Goal: Communication & Community: Answer question/provide support

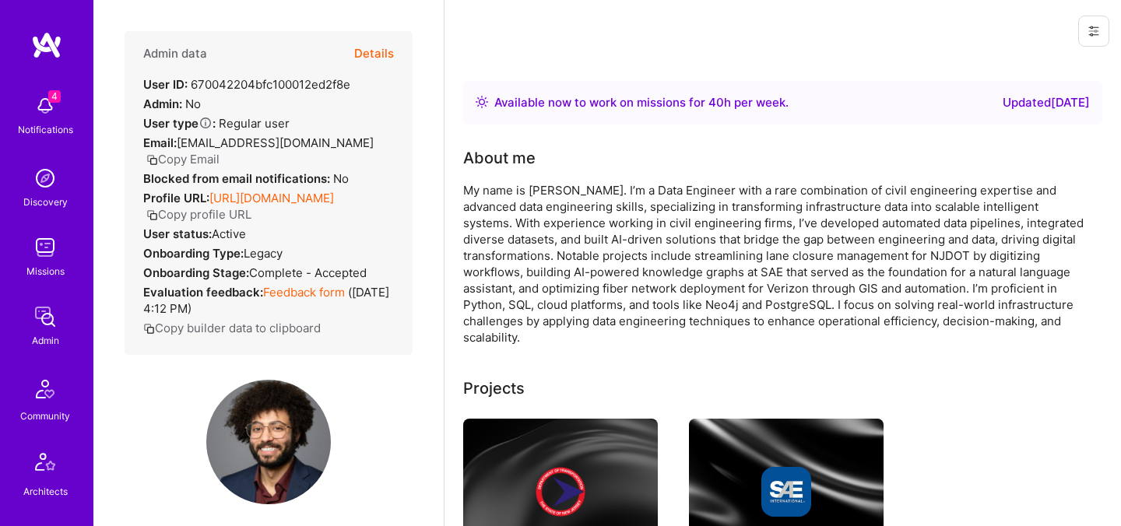
drag, startPoint x: 0, startPoint y: 0, endPoint x: 377, endPoint y: 54, distance: 380.6
click at [377, 54] on button "Details" at bounding box center [374, 53] width 40 height 45
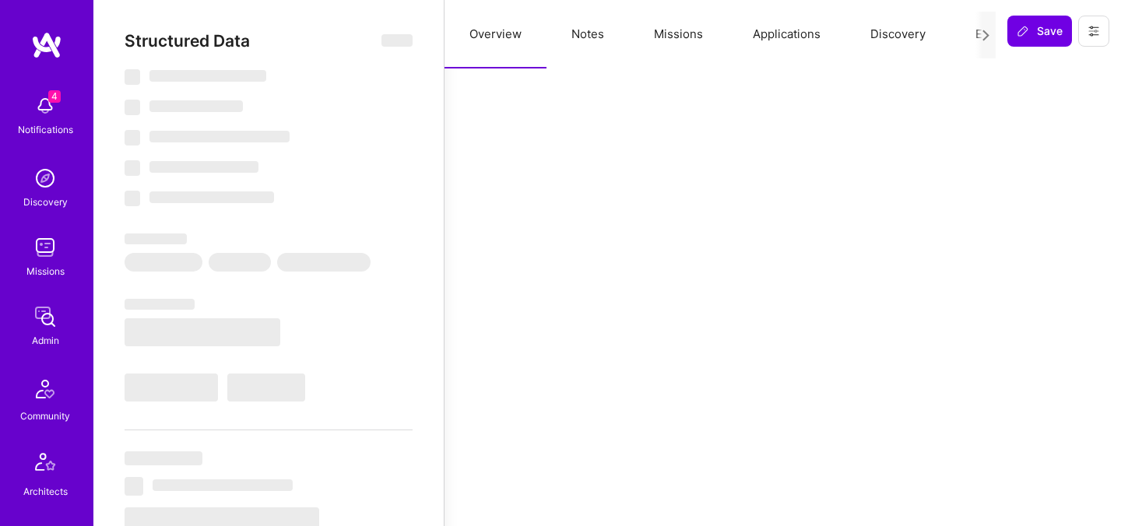
click at [971, 44] on button "Evaluation" at bounding box center [1003, 34] width 107 height 69
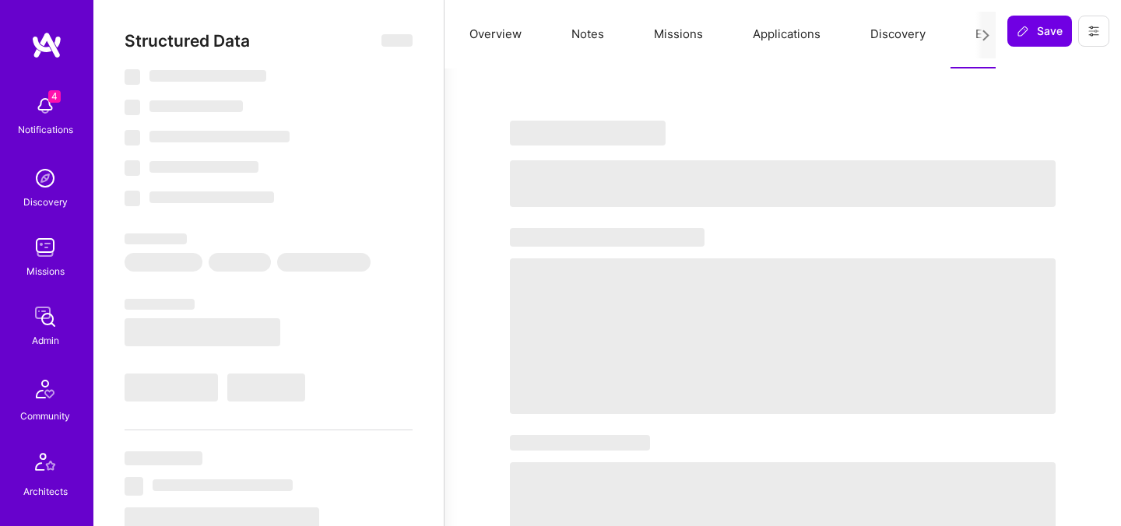
select select "Right Now"
select select "5"
select select "4"
select select "7"
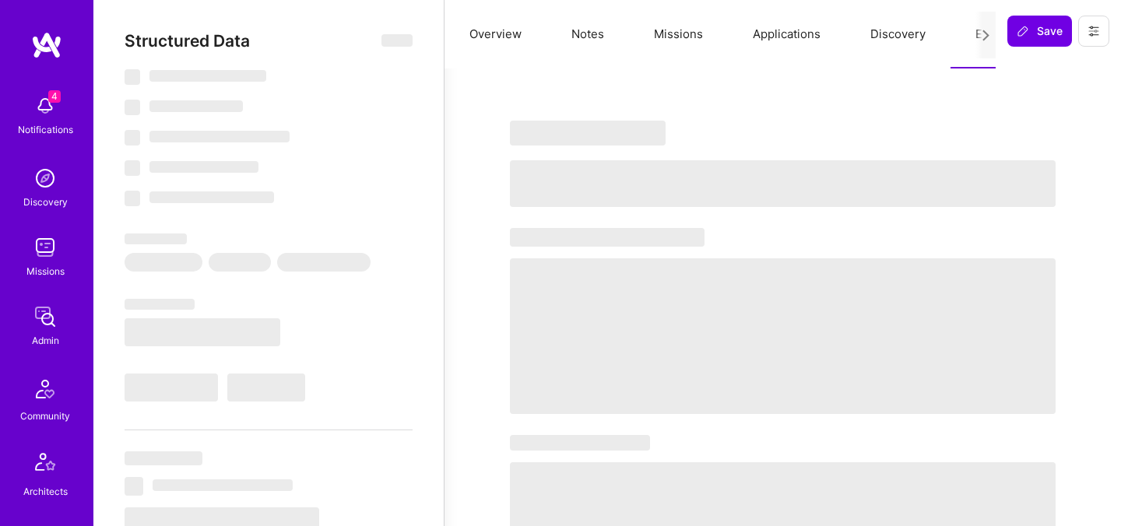
select select "US"
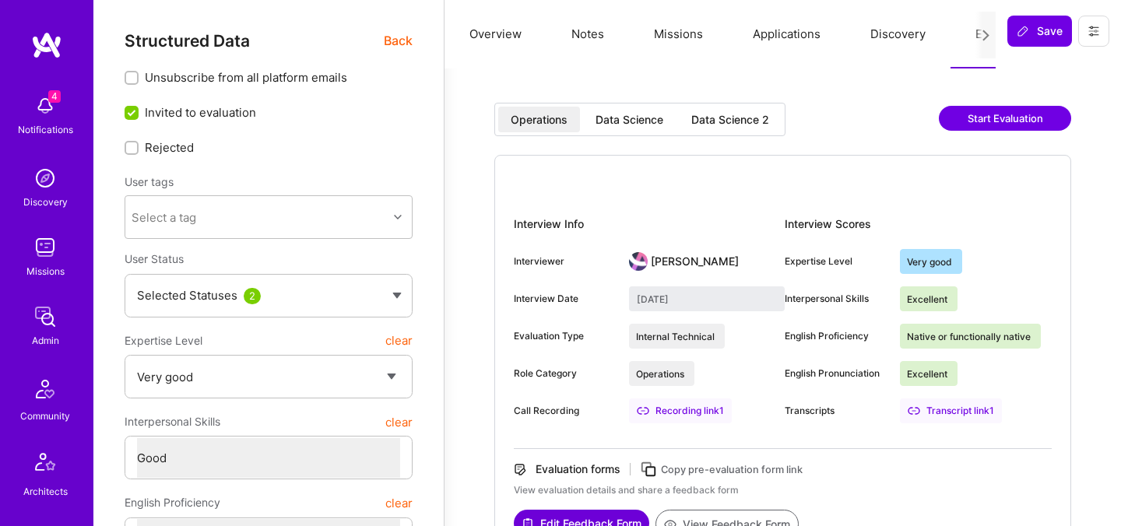
click at [690, 120] on div "Data Science 2" at bounding box center [730, 120] width 103 height 26
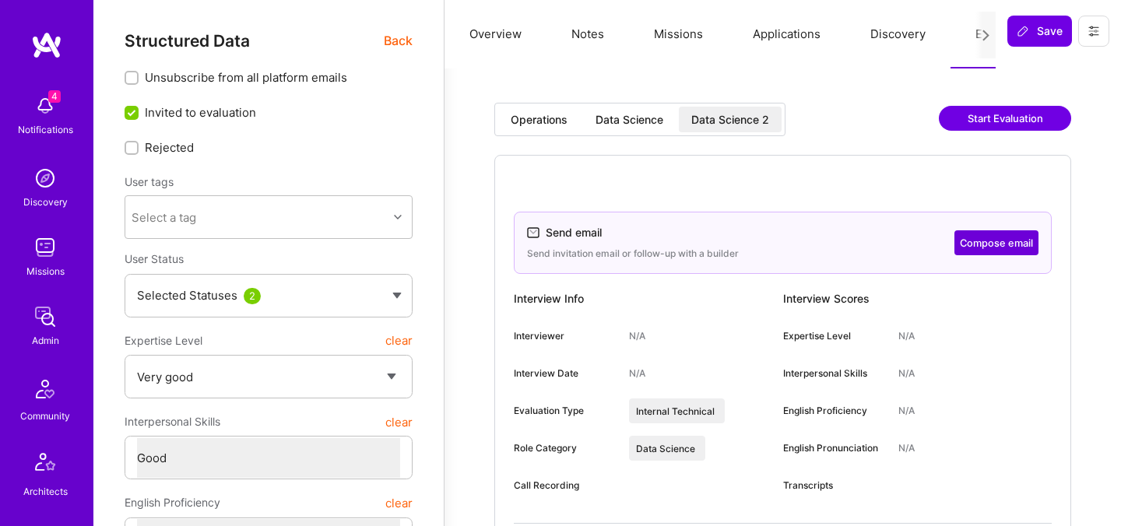
click at [985, 240] on button "Compose email" at bounding box center [996, 242] width 84 height 25
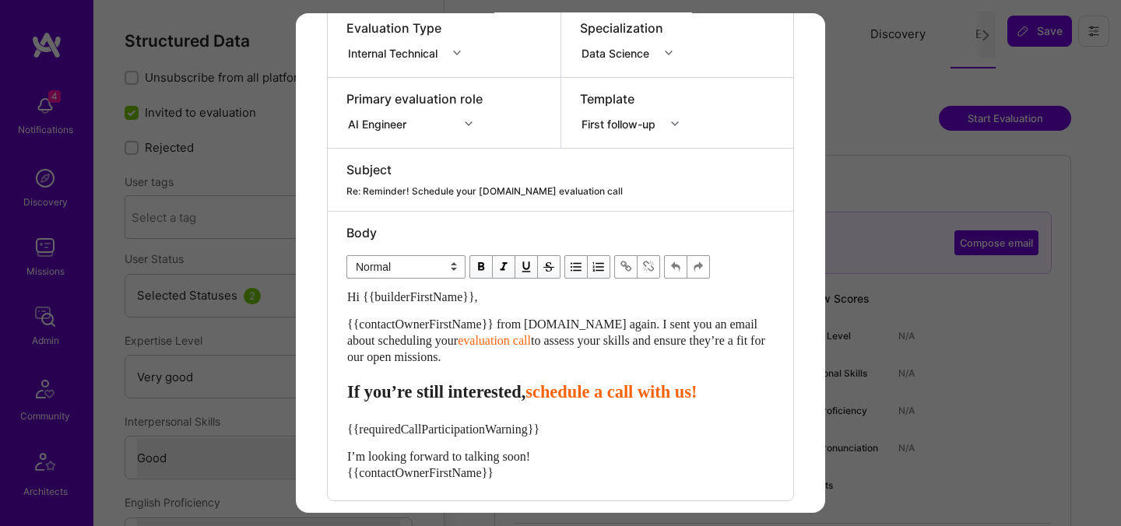
scroll to position [303, 0]
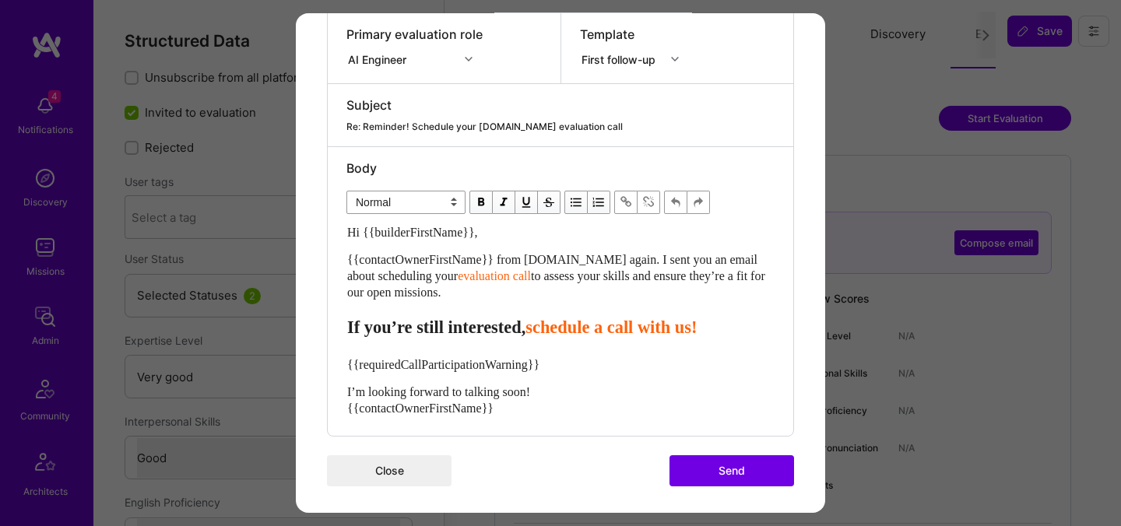
click at [405, 290] on span "to assess your skills and ensure they’re a fit for our open missions." at bounding box center [557, 284] width 421 height 30
drag, startPoint x: 498, startPoint y: 297, endPoint x: 295, endPoint y: 262, distance: 206.0
click at [296, 262] on div "Send invitation to evaluation call Send invitation email or follow-up with a bu…" at bounding box center [560, 113] width 529 height 807
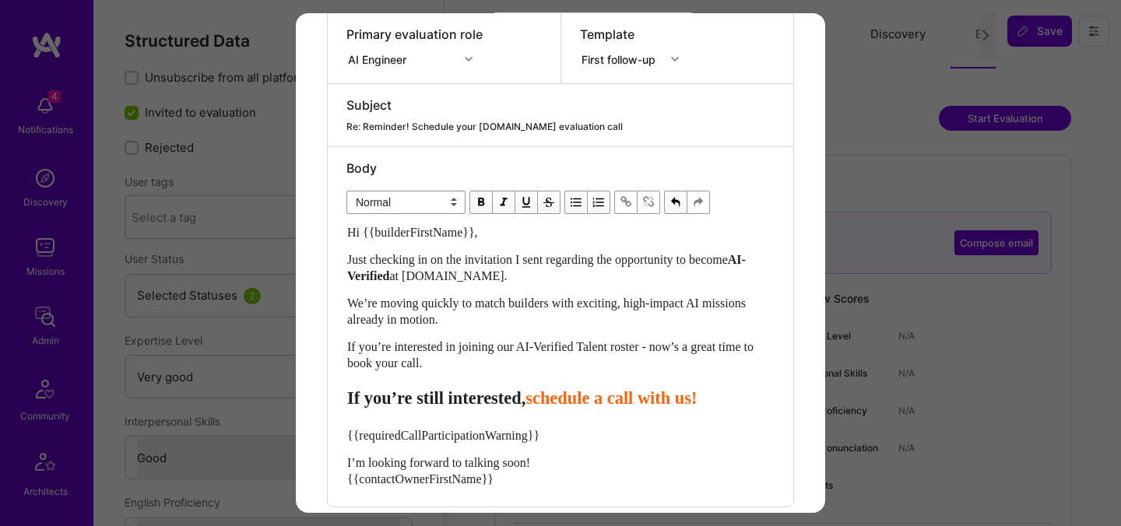
click at [587, 394] on span "schedule a call with us!" at bounding box center [610, 397] width 171 height 19
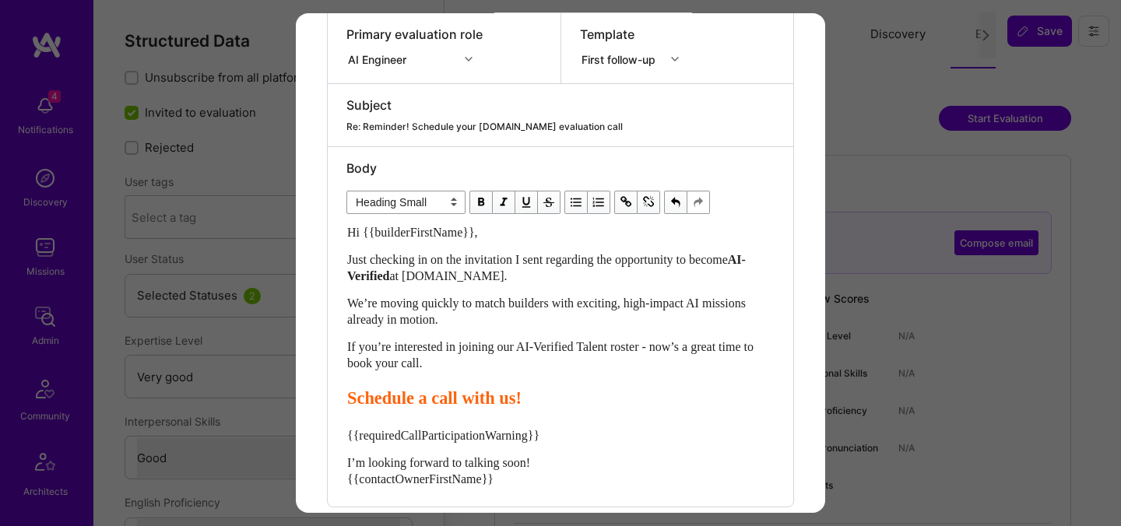
scroll to position [378, 0]
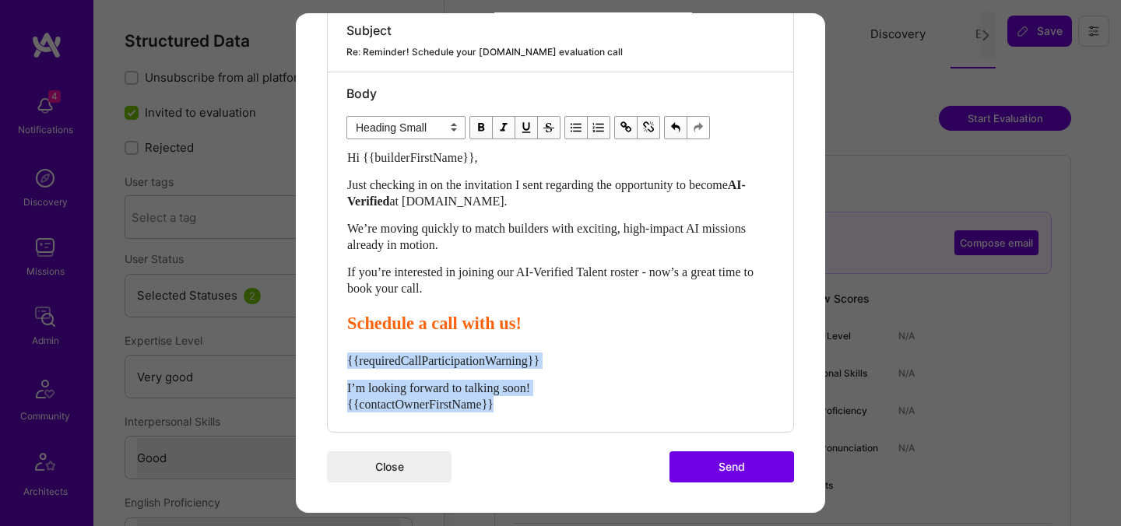
drag, startPoint x: 522, startPoint y: 409, endPoint x: 337, endPoint y: 362, distance: 191.1
click at [337, 362] on div "Body Normal Heading Large Heading Medium Heading Small Heading Small Hi {{build…" at bounding box center [560, 252] width 465 height 360
select select "unstyled"
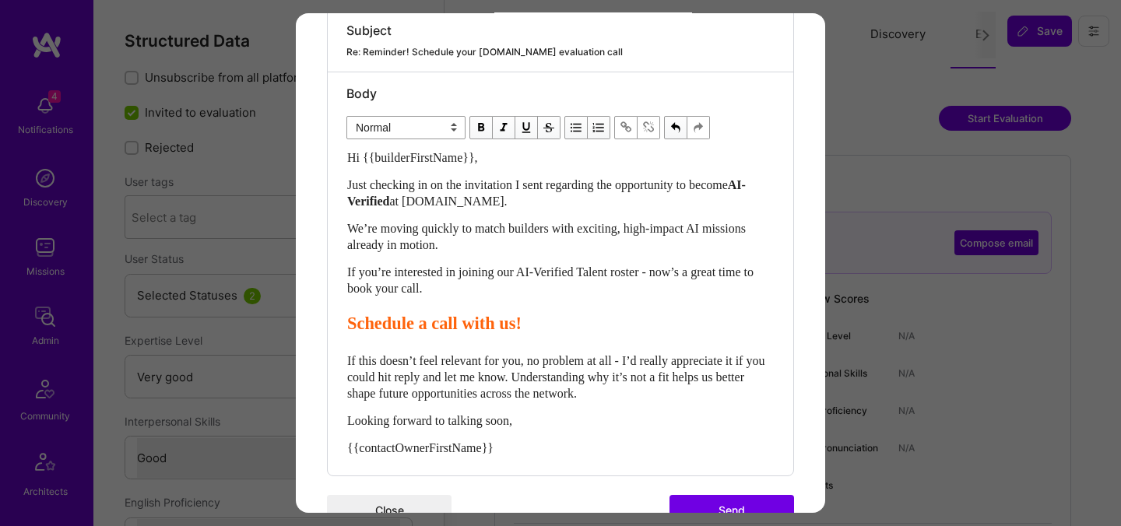
click at [732, 503] on button "Send" at bounding box center [731, 510] width 125 height 31
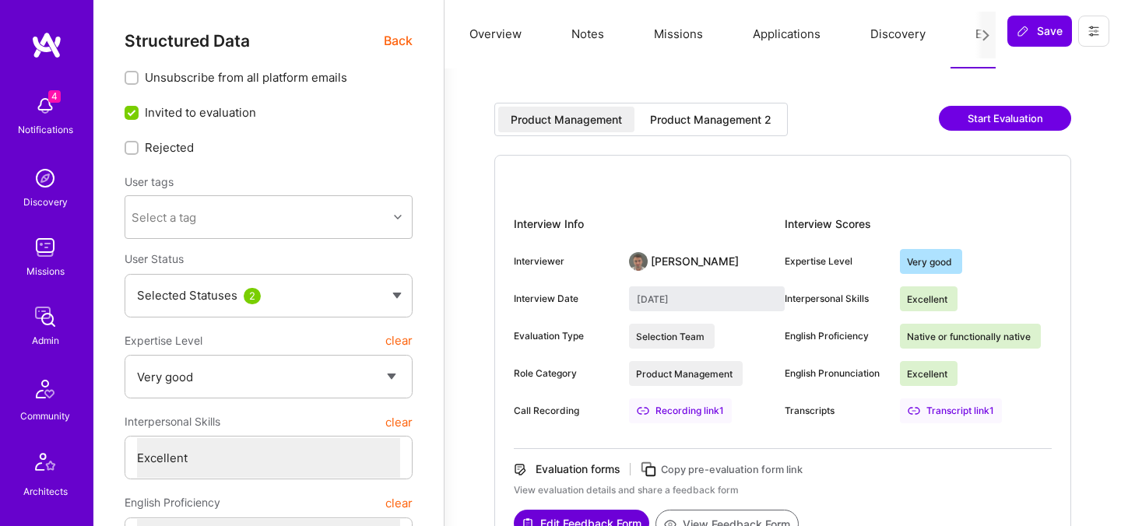
select select "5"
select select "7"
select select "US"
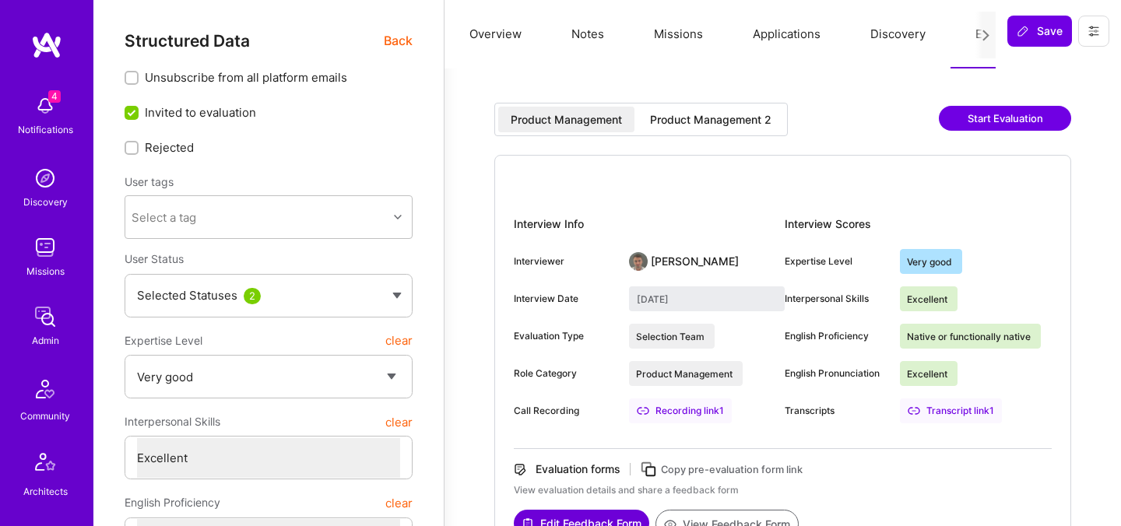
select select "Right Now"
click at [402, 44] on span "Back" at bounding box center [398, 40] width 29 height 19
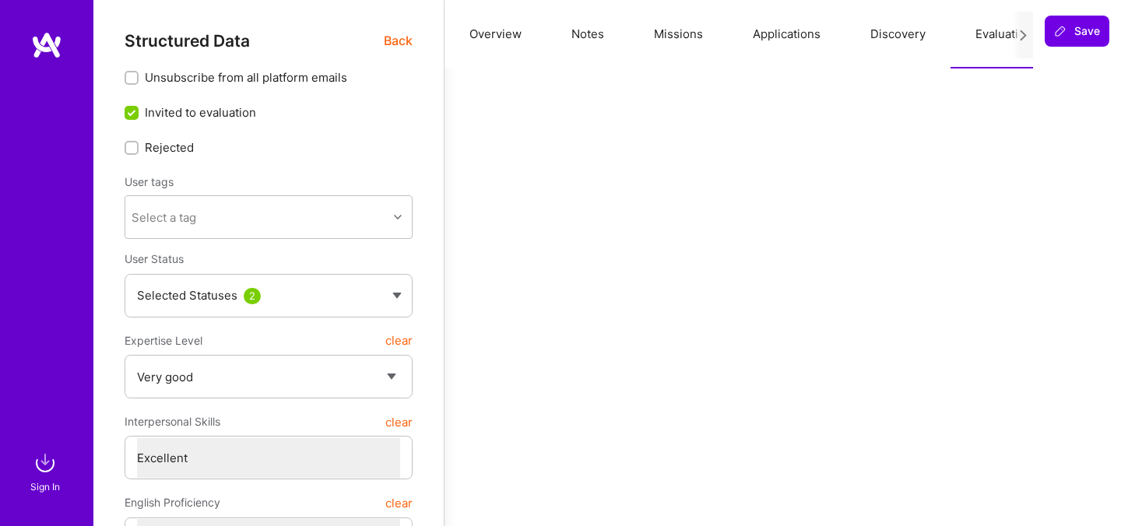
click at [54, 462] on img at bounding box center [45, 463] width 31 height 31
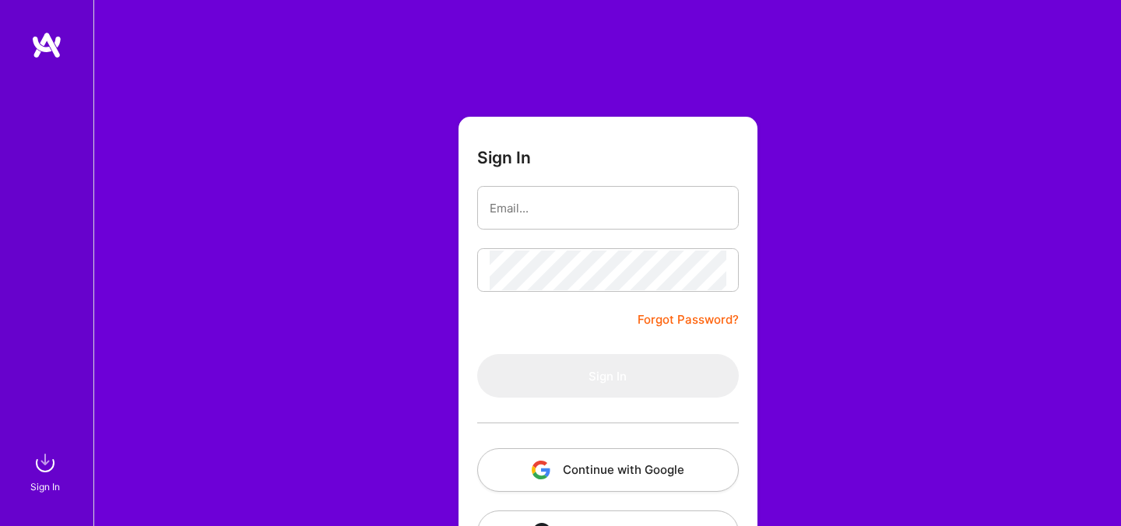
click at [599, 468] on button "Continue with Google" at bounding box center [608, 470] width 262 height 44
click at [52, 472] on img at bounding box center [45, 463] width 31 height 31
click at [579, 451] on button "Continue with Google" at bounding box center [608, 470] width 262 height 44
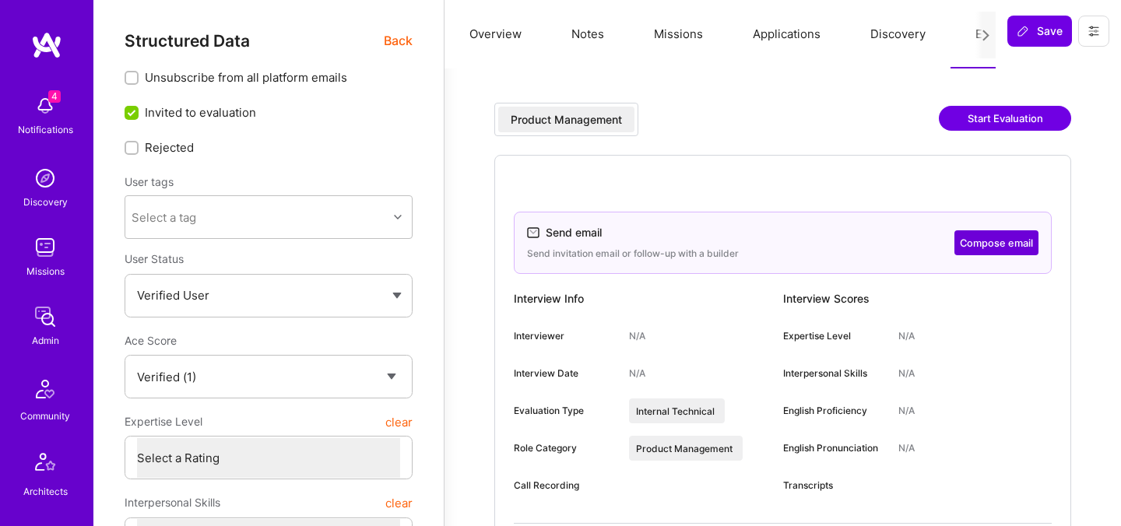
select select "Verified"
select select "US"
click at [1005, 241] on button "Compose email" at bounding box center [996, 242] width 84 height 25
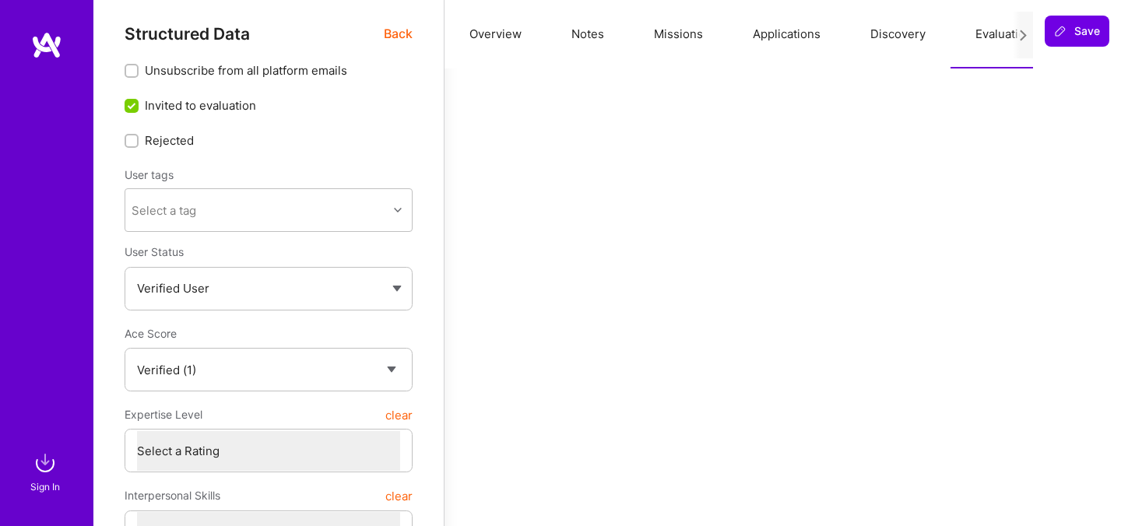
scroll to position [12, 0]
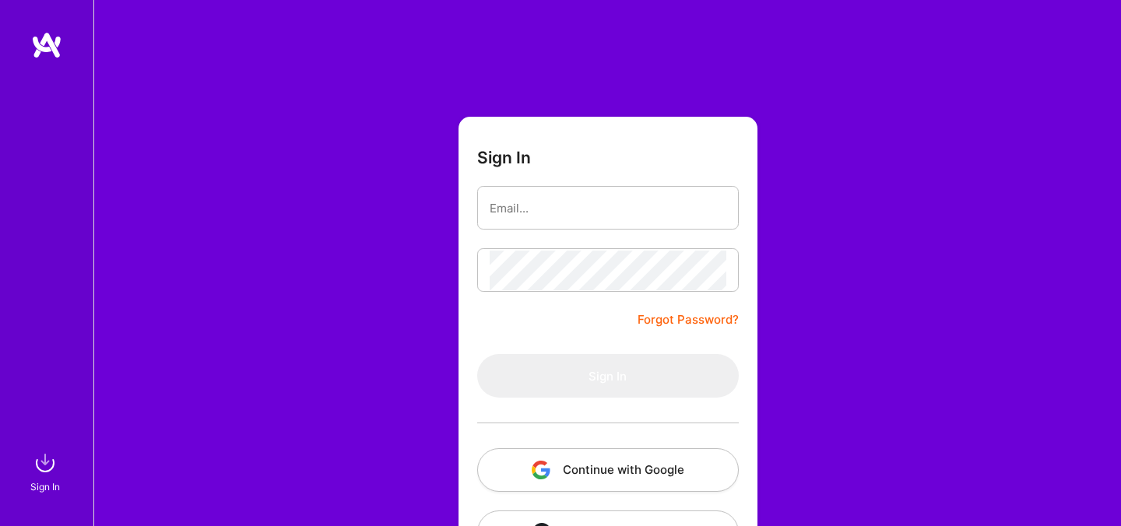
click at [545, 469] on img "button" at bounding box center [541, 470] width 19 height 19
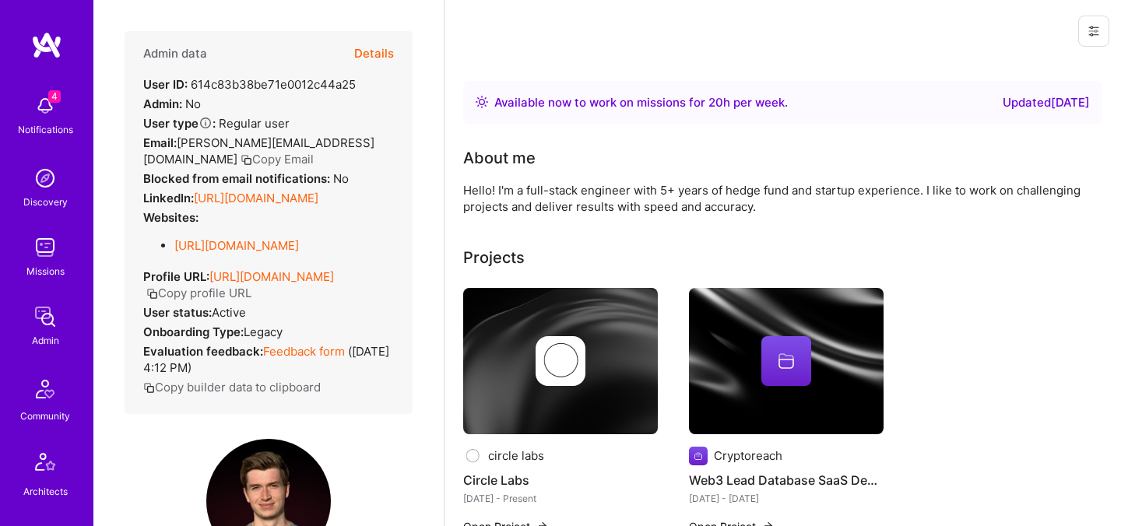
click at [377, 51] on button "Details" at bounding box center [374, 53] width 40 height 45
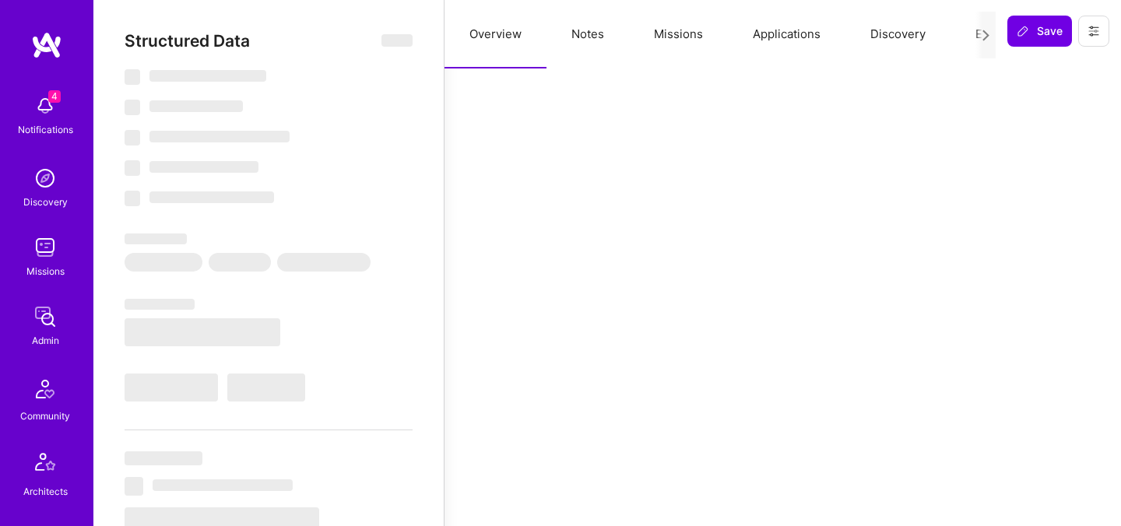
click at [961, 33] on button "Evaluation" at bounding box center [1003, 34] width 107 height 69
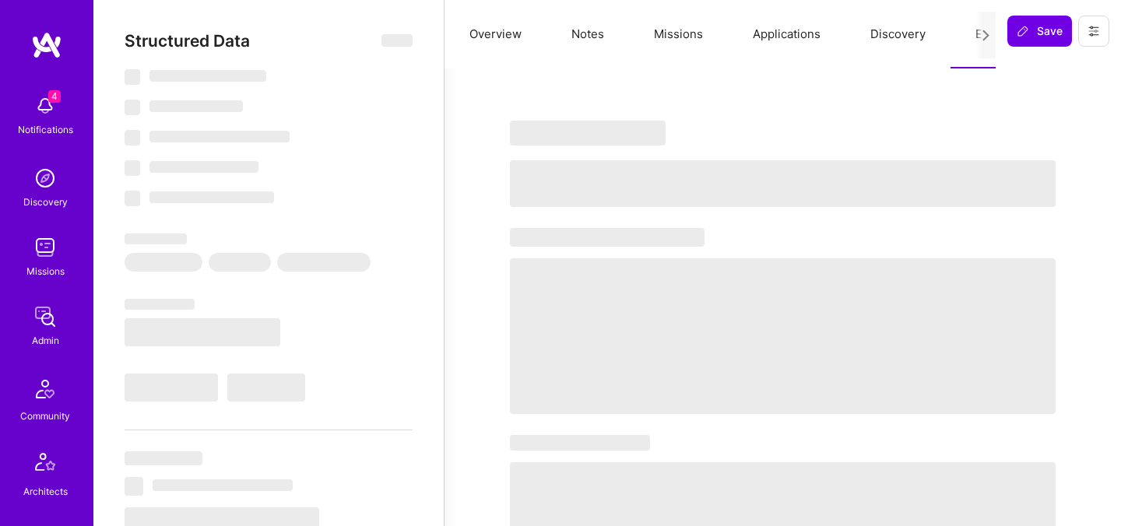
select select "Right Now"
select select "5"
select select "4"
select select "6"
select select "7"
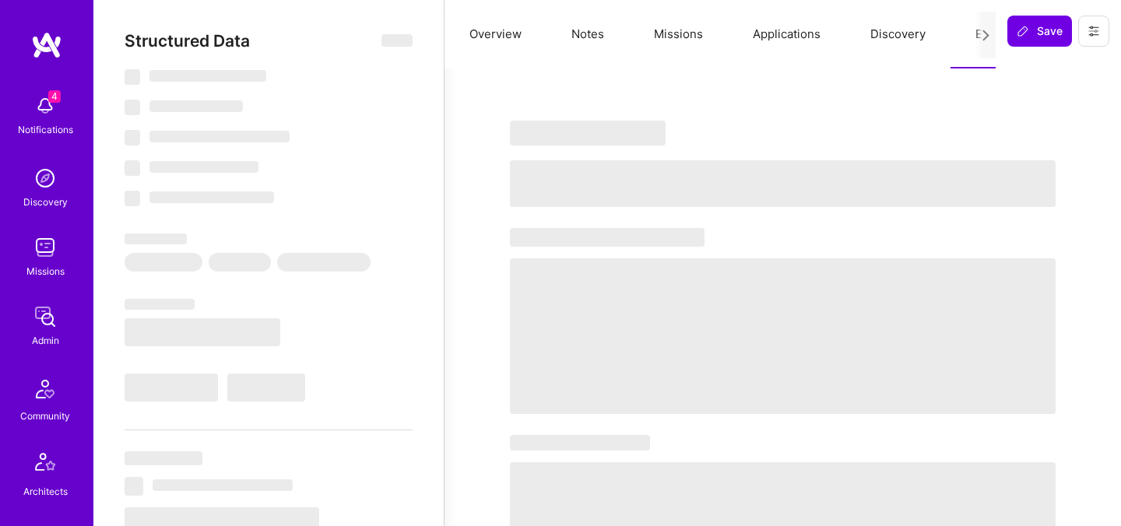
select select "US"
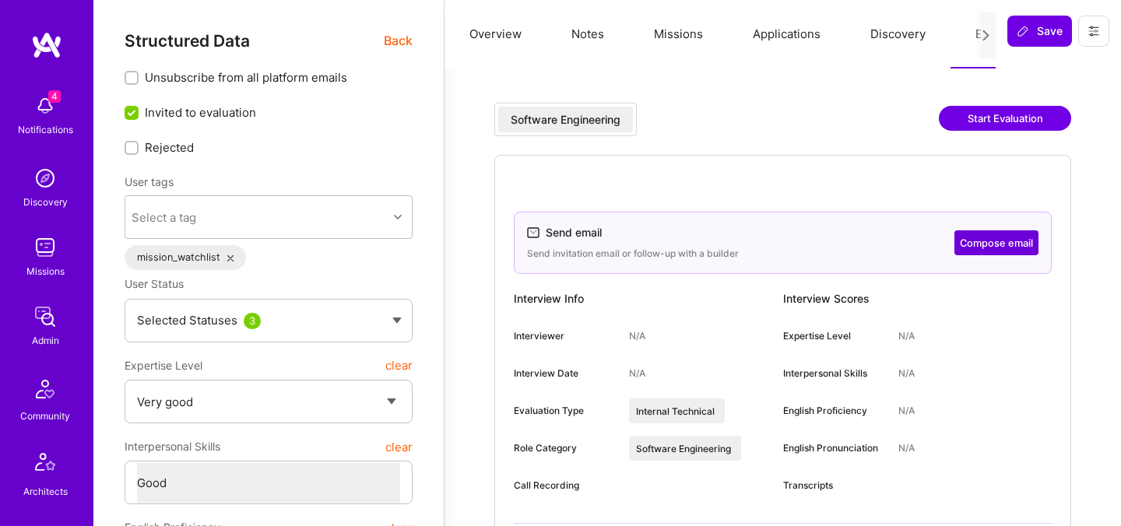
click at [982, 241] on button "Compose email" at bounding box center [996, 242] width 84 height 25
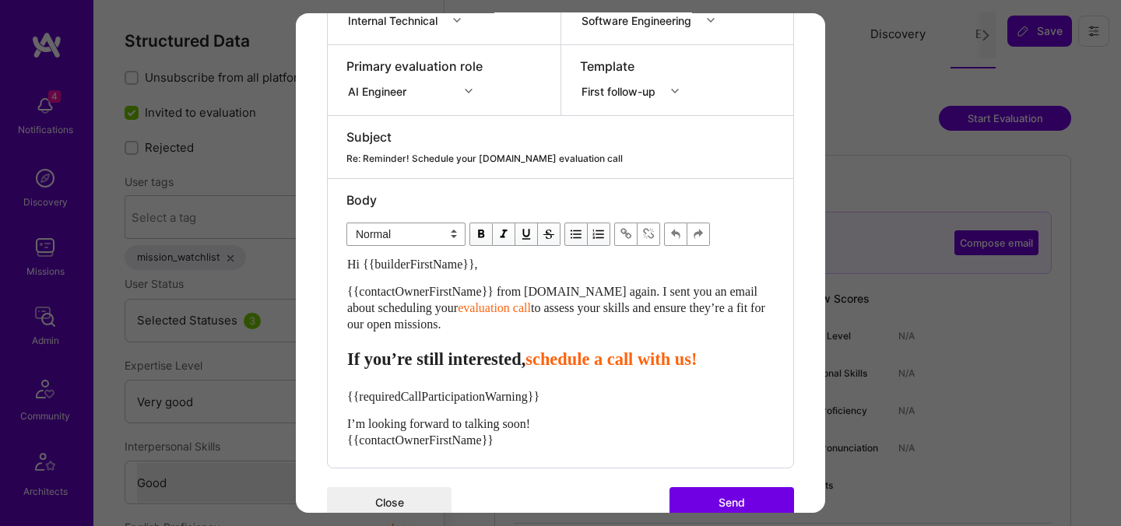
scroll to position [304, 0]
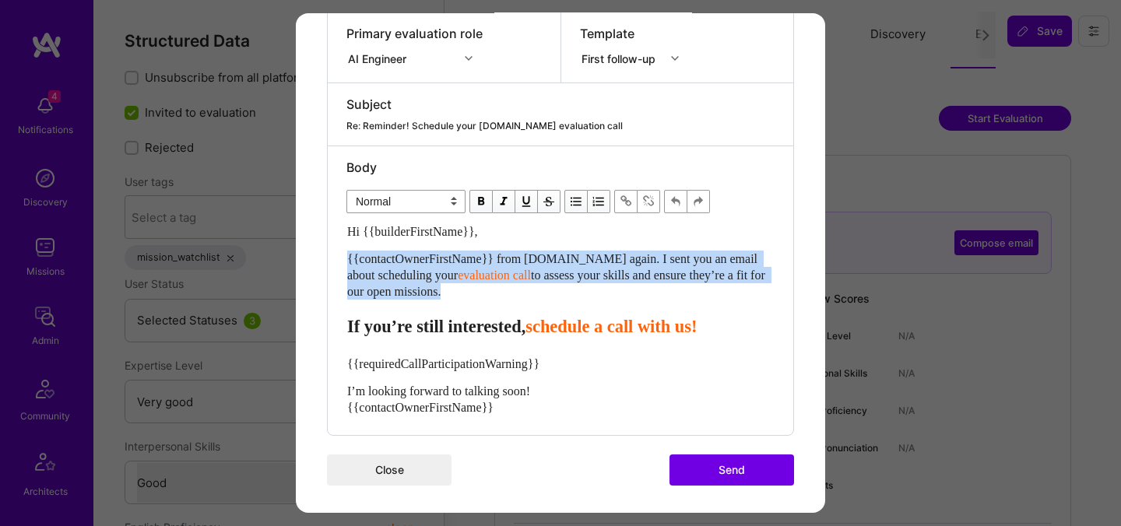
drag, startPoint x: 468, startPoint y: 289, endPoint x: 316, endPoint y: 258, distance: 155.0
click at [316, 258] on div "Send invitation to evaluation call Send invitation email or follow-up with a bu…" at bounding box center [560, 113] width 529 height 807
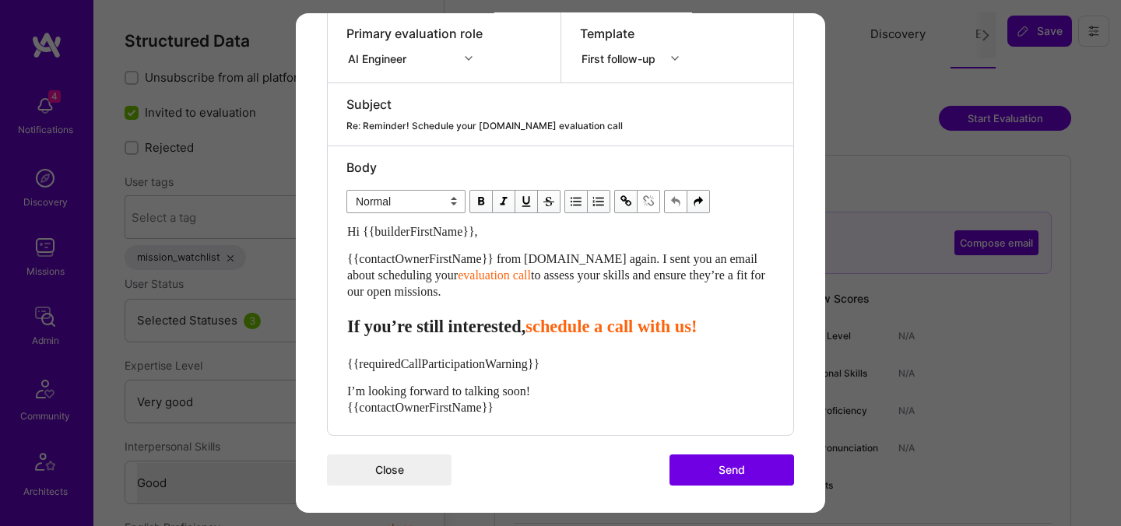
click at [479, 296] on div "{{contactOwnerFirstName}} from A.Team again. I sent you an email about scheduli…" at bounding box center [560, 275] width 427 height 49
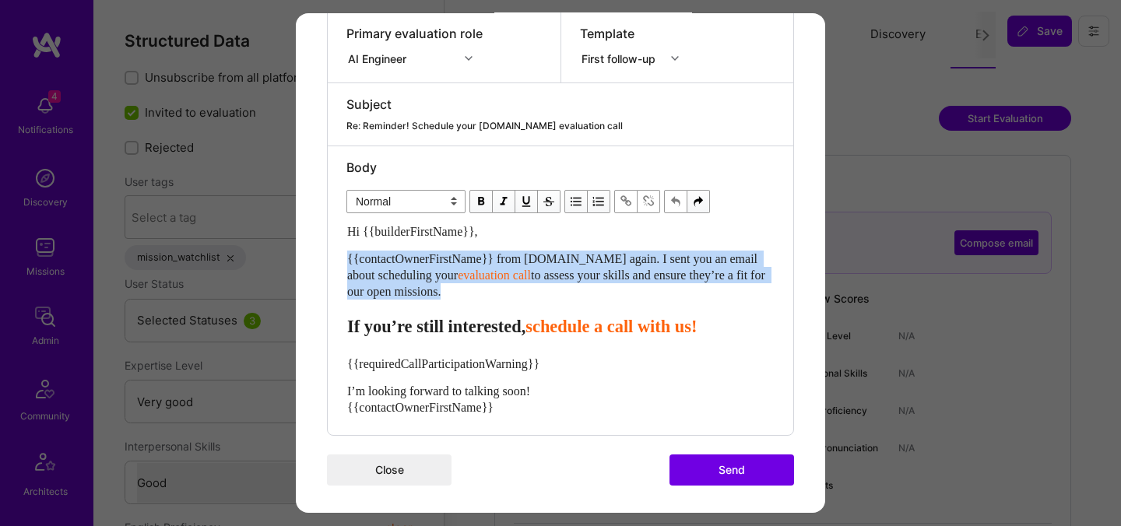
drag, startPoint x: 479, startPoint y: 296, endPoint x: 339, endPoint y: 263, distance: 143.1
click at [339, 263] on div "Body Normal Heading Large Heading Medium Heading Small Normal Hi {{builderFirst…" at bounding box center [560, 290] width 465 height 289
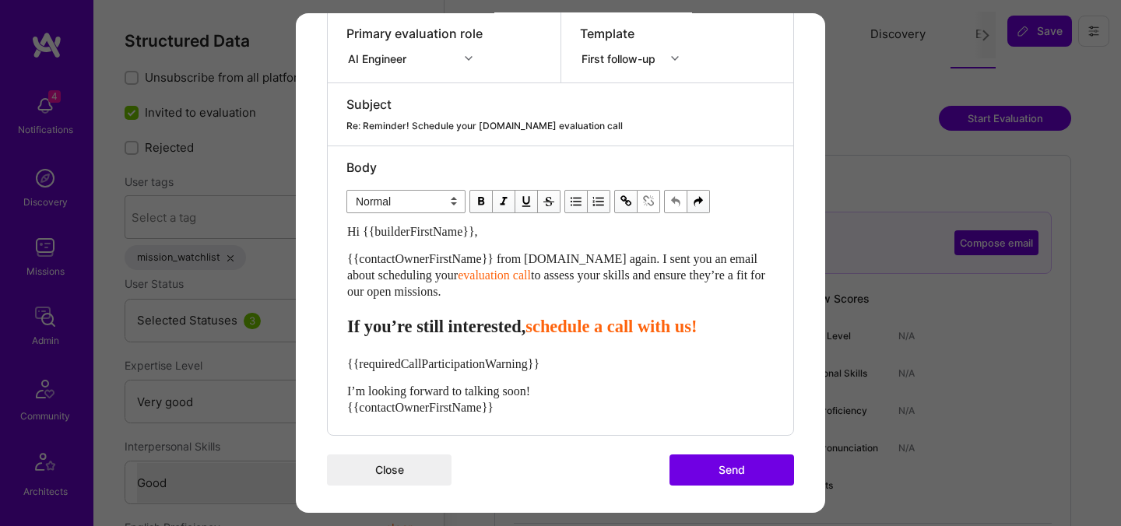
click at [485, 295] on div "{{contactOwnerFirstName}} from A.Team again. I sent you an email about scheduli…" at bounding box center [560, 275] width 427 height 49
drag, startPoint x: 470, startPoint y: 291, endPoint x: 348, endPoint y: 261, distance: 125.9
click at [348, 261] on div "{{contactOwnerFirstName}} from A.Team again. I sent you an email about scheduli…" at bounding box center [560, 275] width 427 height 49
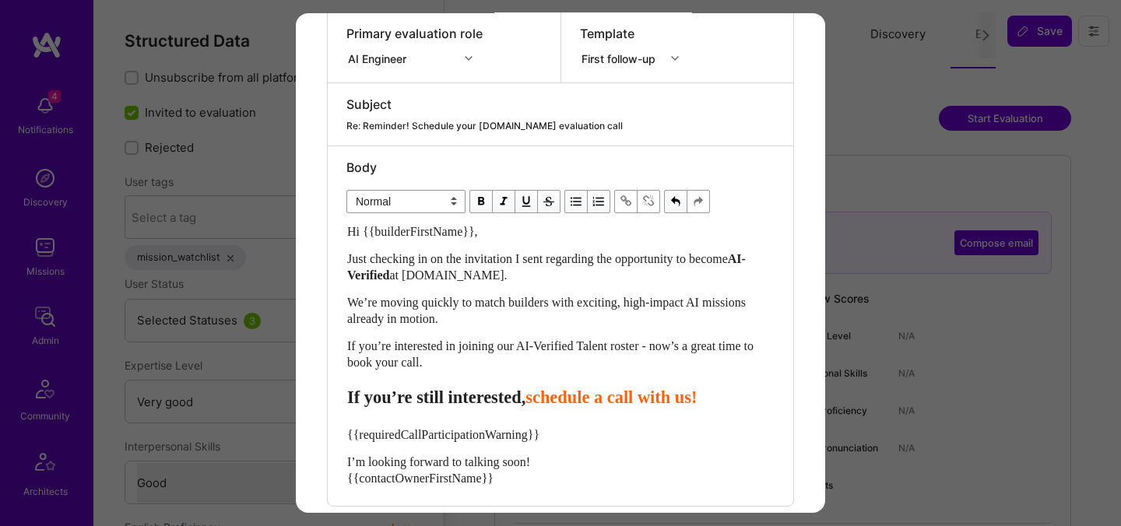
click at [579, 397] on span "schedule a call with us!" at bounding box center [610, 397] width 171 height 19
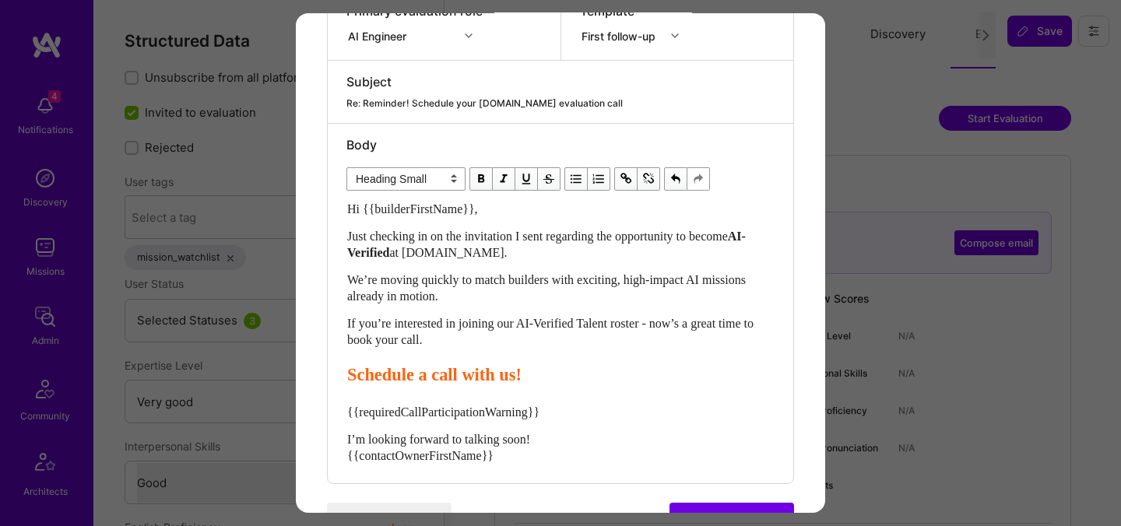
scroll to position [328, 0]
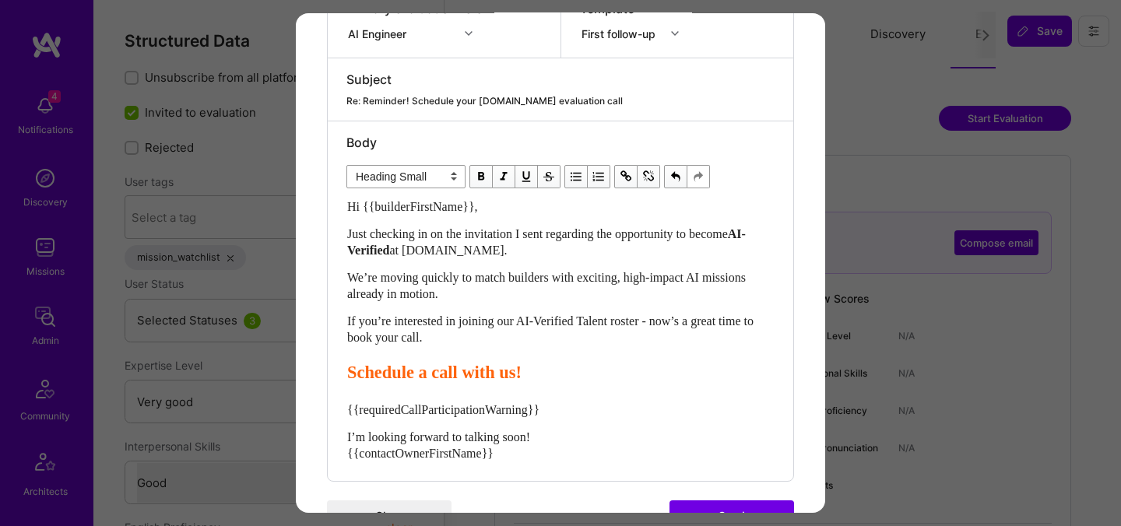
click at [507, 373] on span "Schedule a call with us!" at bounding box center [434, 372] width 174 height 19
click at [421, 371] on span "Schedule a call with us!" at bounding box center [434, 372] width 174 height 19
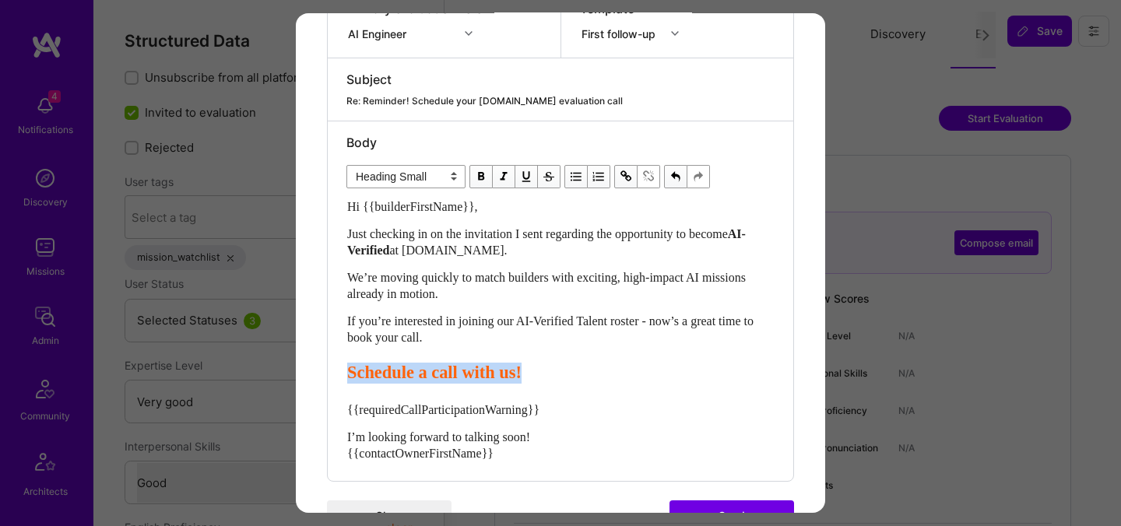
click at [522, 377] on span "Schedule a call with us!" at bounding box center [434, 372] width 174 height 19
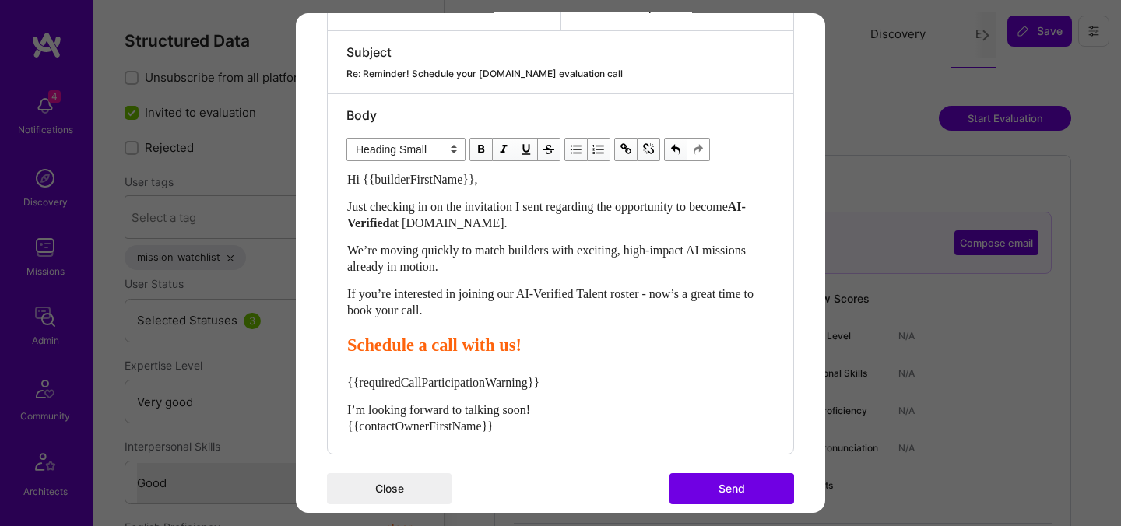
scroll to position [378, 0]
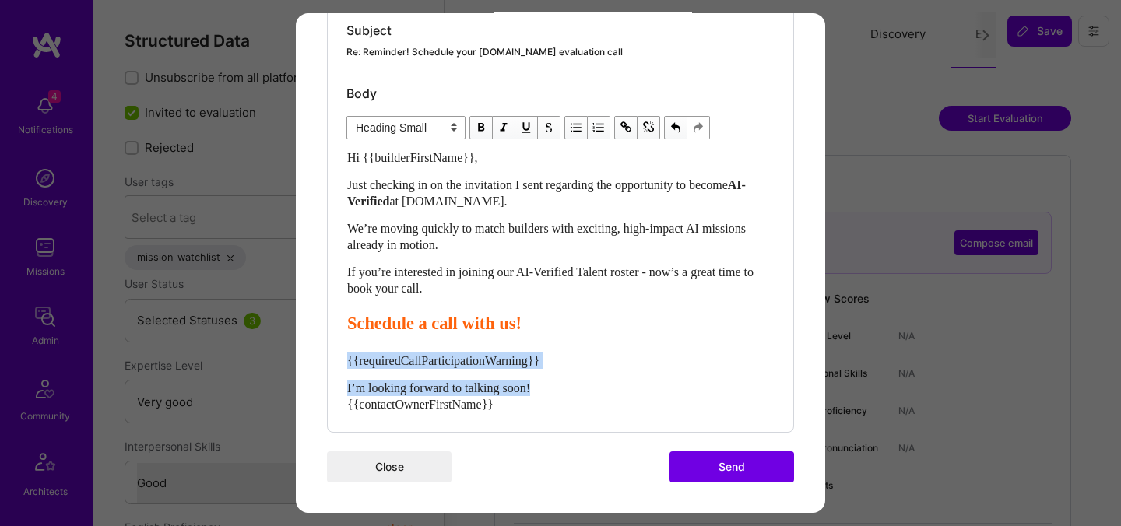
drag, startPoint x: 553, startPoint y: 390, endPoint x: 311, endPoint y: 357, distance: 244.4
click at [311, 357] on div "Send invitation to evaluation call Send invitation email or follow-up with a bu…" at bounding box center [560, 75] width 529 height 878
select select "unstyled"
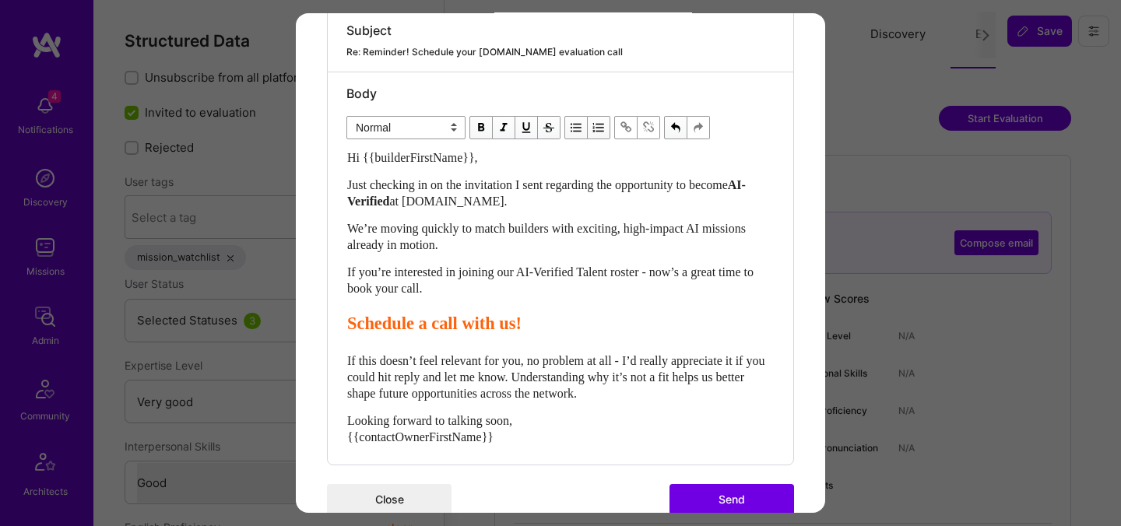
click at [366, 443] on div "Looking forward to talking soon, {{contactOwnerFirstName}}" at bounding box center [560, 429] width 427 height 33
drag, startPoint x: 344, startPoint y: 422, endPoint x: 354, endPoint y: 418, distance: 10.8
click at [345, 422] on div "Body Normal Heading Large Heading Medium Heading Small Normal Hi {{builderFirst…" at bounding box center [560, 273] width 465 height 403
click at [354, 417] on span "Looking forward to talking soon," at bounding box center [429, 420] width 165 height 13
click at [368, 401] on div "Hi {{builderFirstName}}, Just checking in on the invitation I sent regarding th…" at bounding box center [560, 302] width 427 height 307
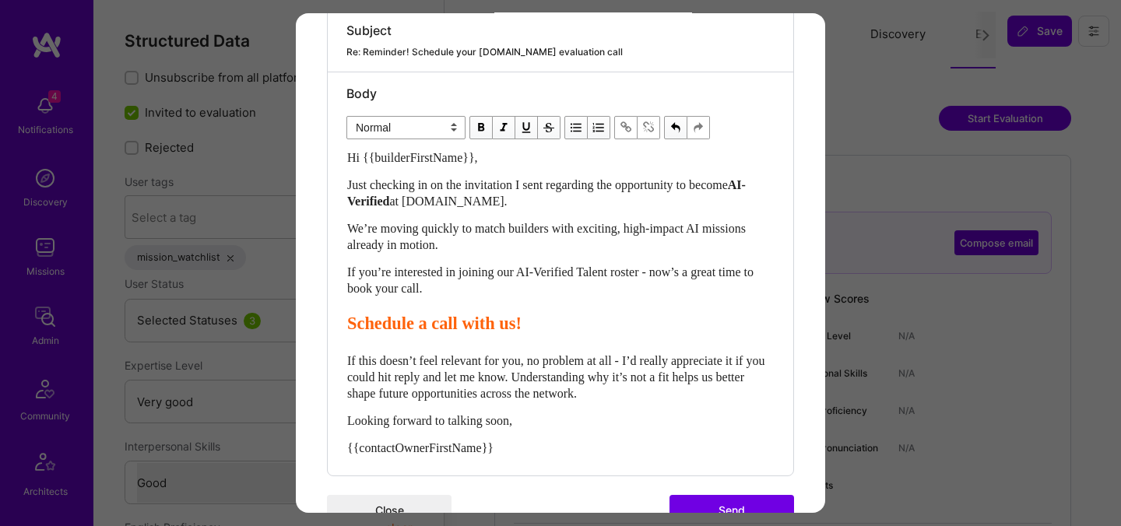
click at [381, 371] on span "If this doesn’t feel relevant for you, no problem at all - I’d really appreciat…" at bounding box center [557, 377] width 420 height 46
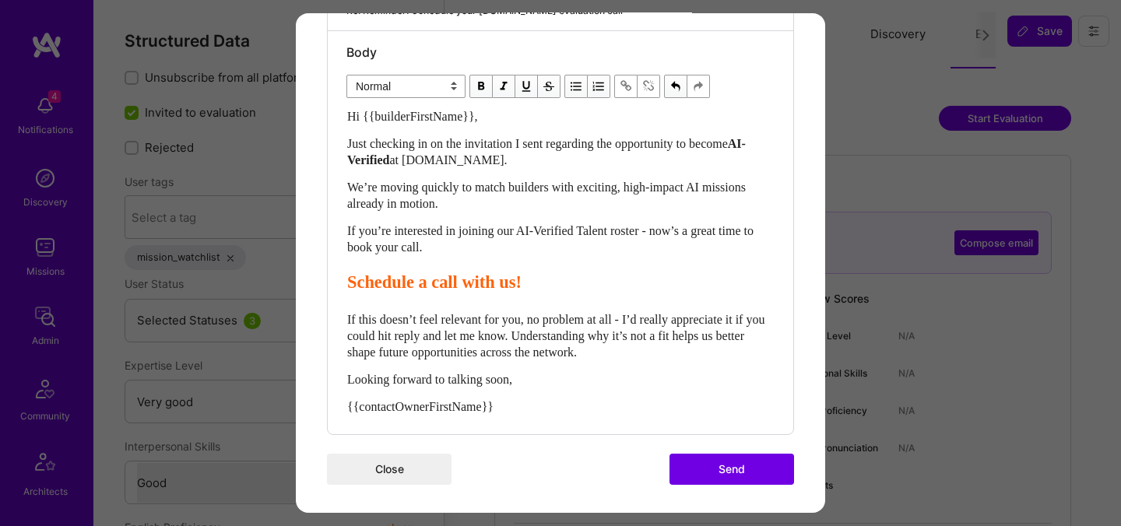
scroll to position [421, 0]
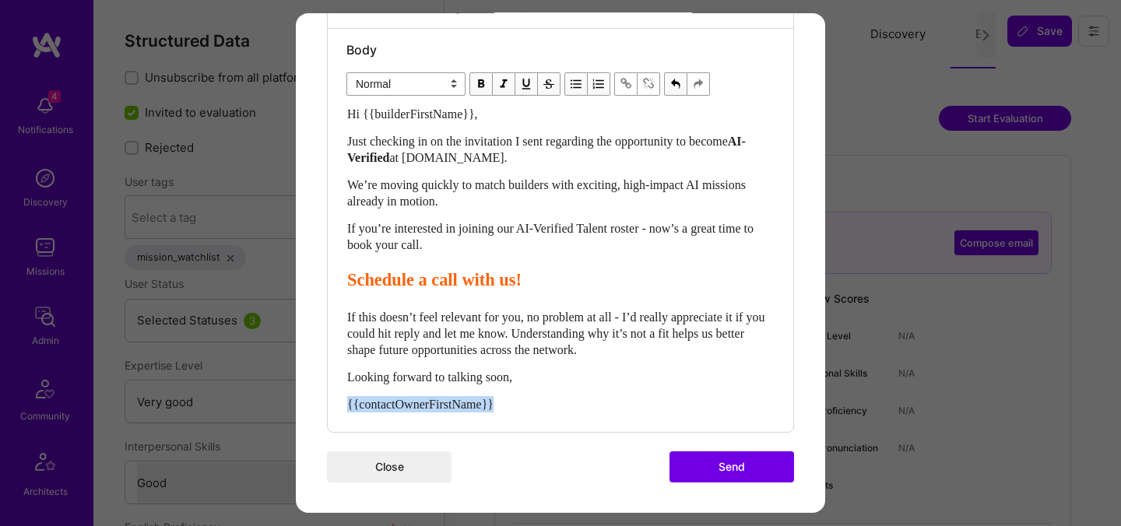
drag, startPoint x: 513, startPoint y: 406, endPoint x: 341, endPoint y: 406, distance: 172.0
click at [341, 406] on div "Body Normal Heading Large Heading Medium Heading Small Normal Hi {{builderFirst…" at bounding box center [560, 230] width 465 height 403
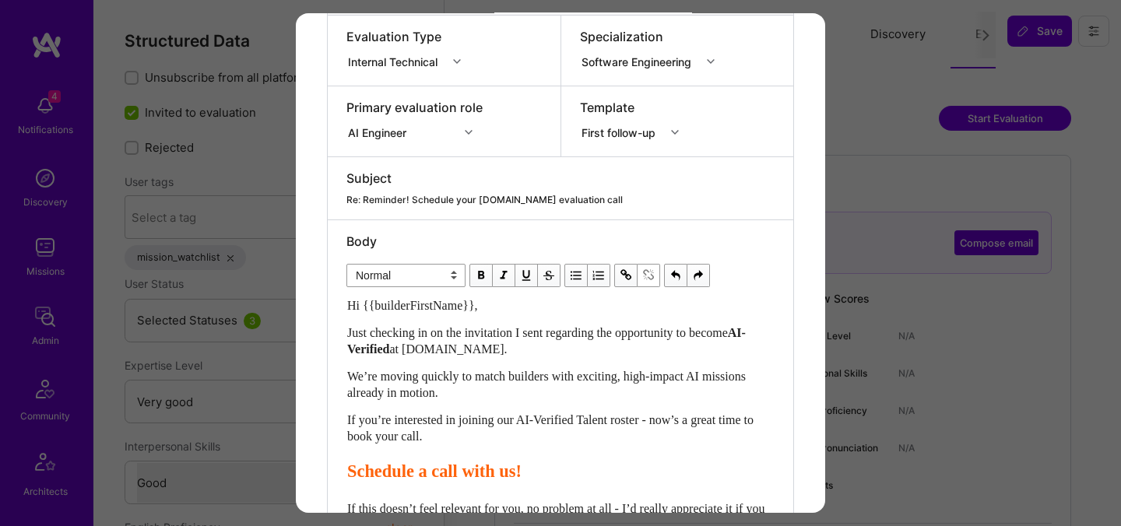
scroll to position [227, 0]
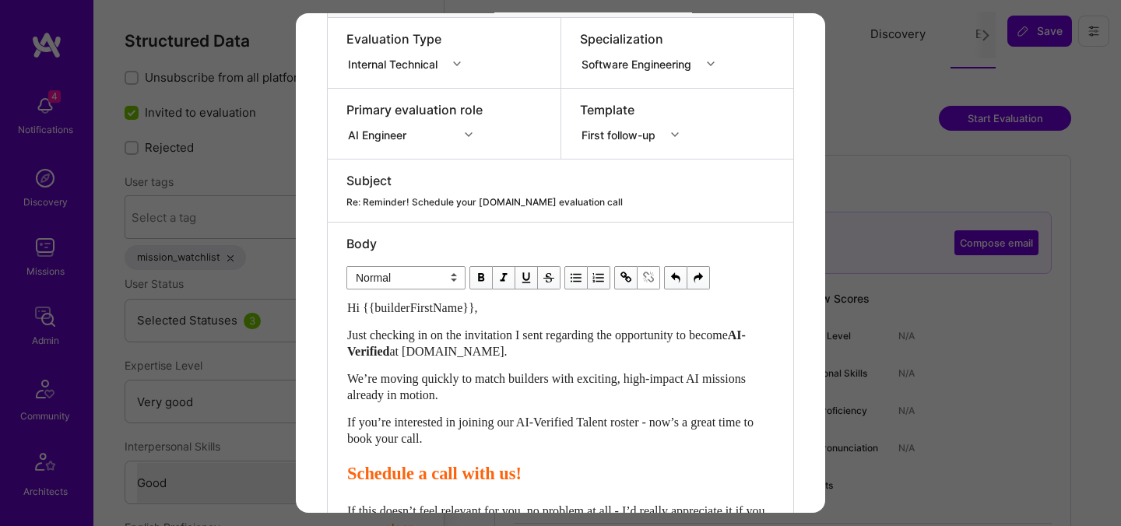
click at [367, 339] on span "Just checking in on the invitation I sent regarding the opportunity to become" at bounding box center [537, 334] width 381 height 13
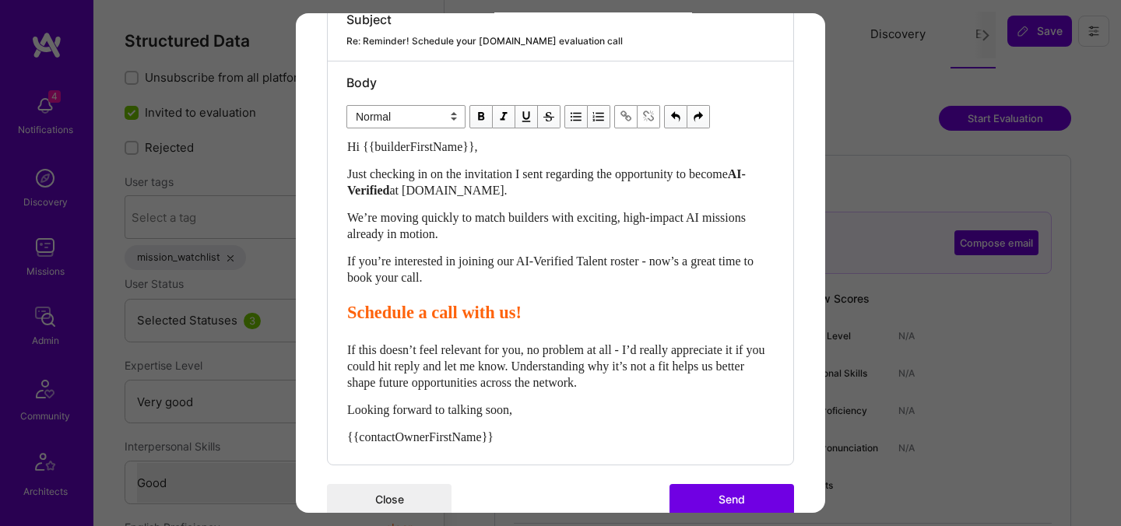
scroll to position [390, 0]
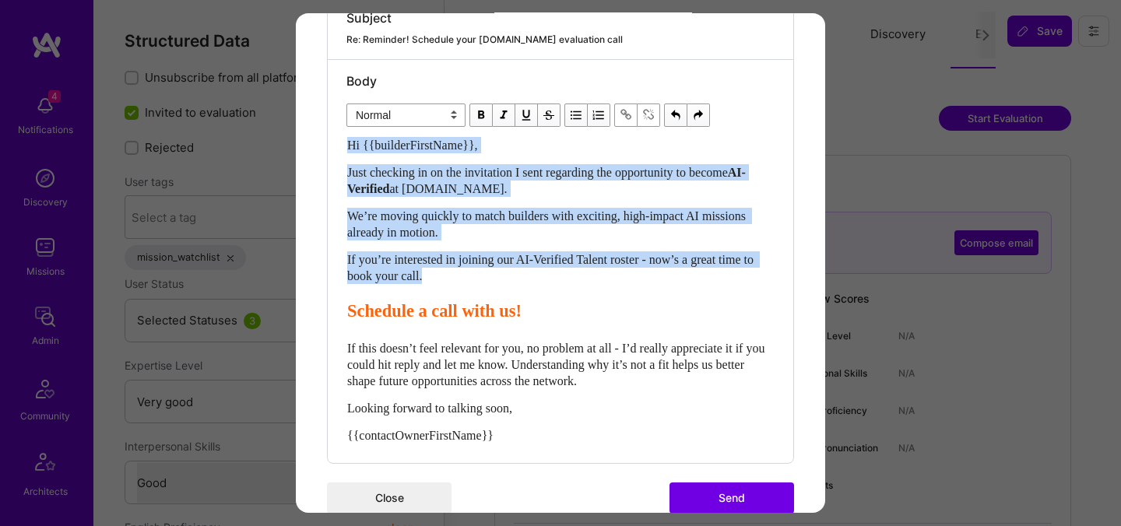
drag, startPoint x: 484, startPoint y: 272, endPoint x: 328, endPoint y: 139, distance: 205.9
click at [328, 139] on div "Body Normal Heading Large Heading Medium Heading Small Normal Hi {{builderFirst…" at bounding box center [560, 261] width 465 height 403
copy div "Hi {{builderFirstName}}, Just checking in on the invitation I sent regarding th…"
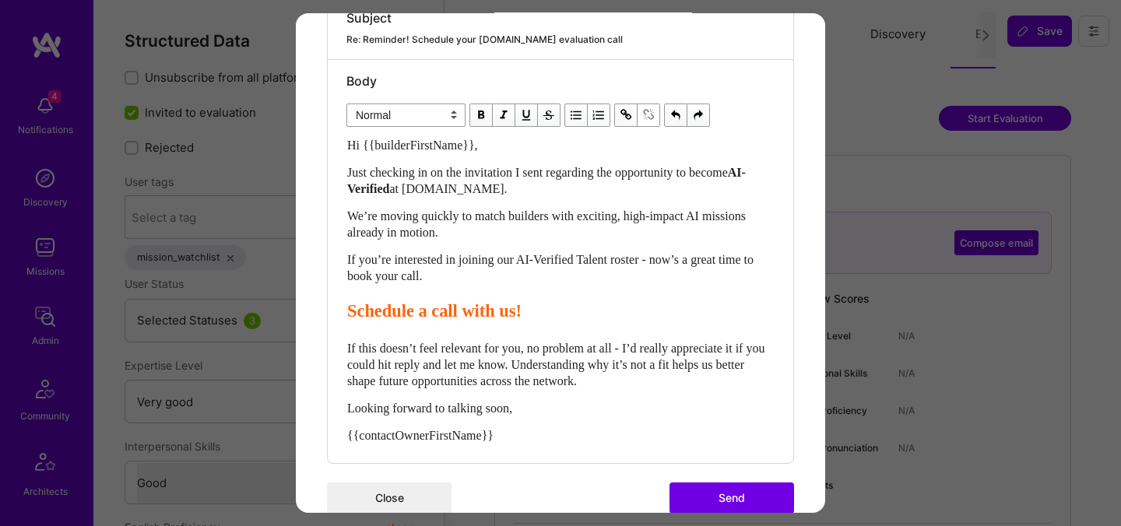
click at [722, 498] on button "Send" at bounding box center [731, 498] width 125 height 31
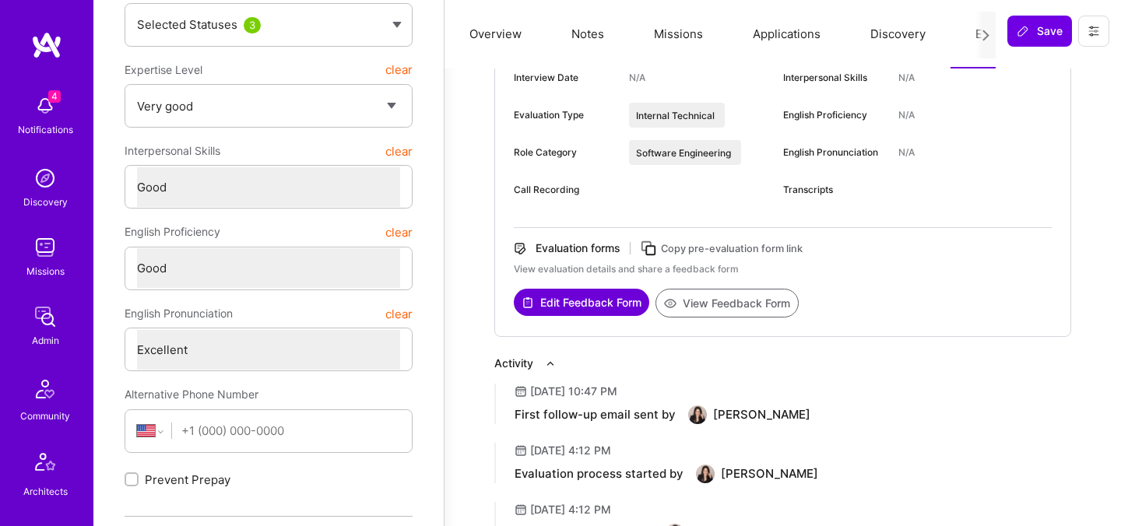
scroll to position [51, 0]
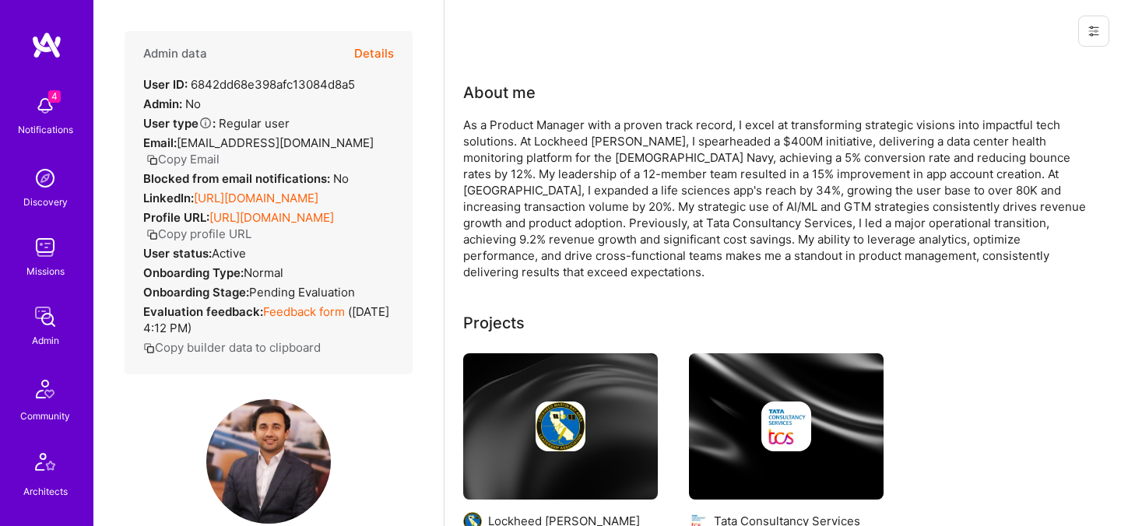
click at [374, 51] on button "Details" at bounding box center [374, 53] width 40 height 45
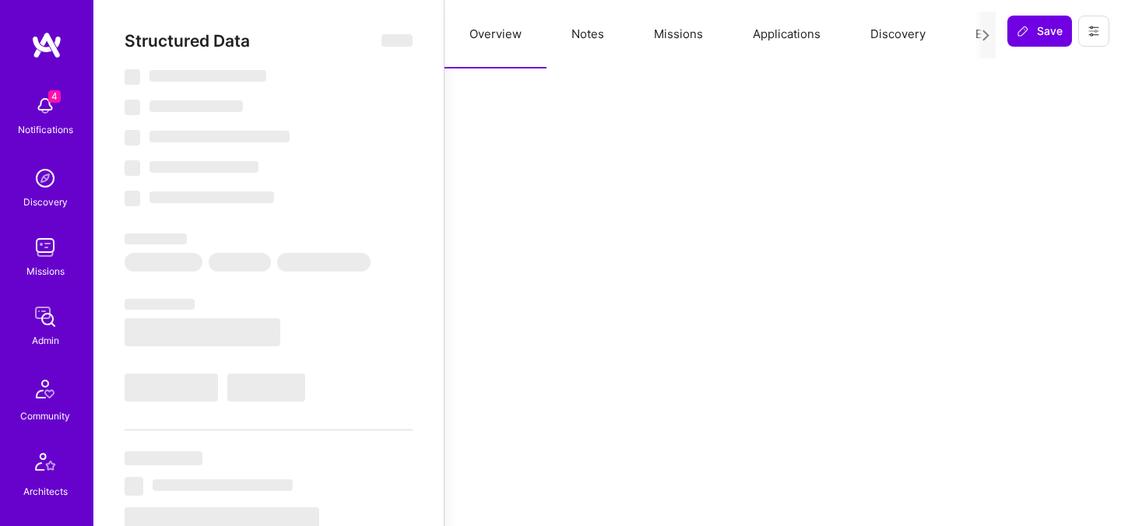
select select "Verified"
select select "US"
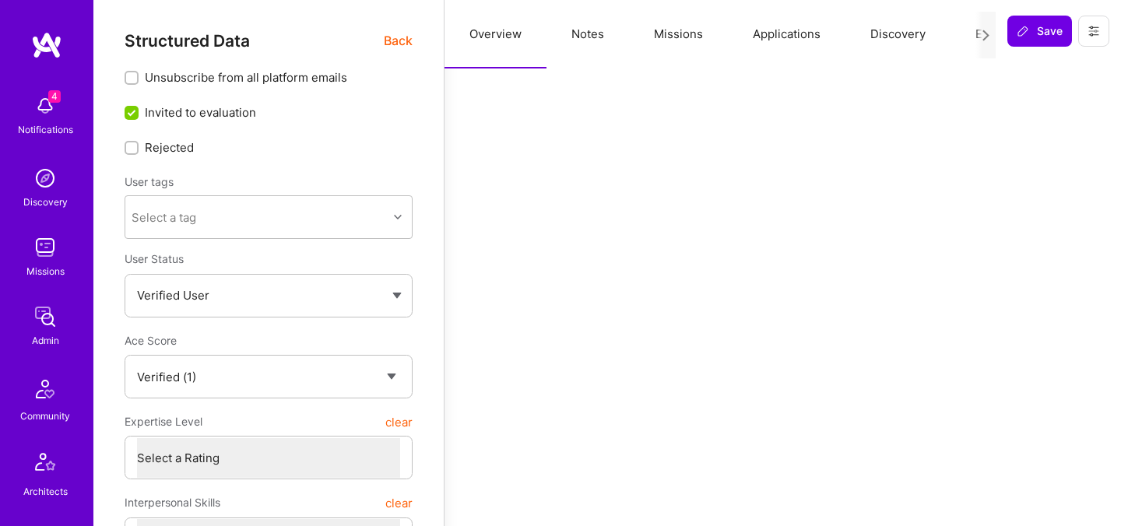
click at [968, 37] on button "Evaluation" at bounding box center [1003, 34] width 107 height 69
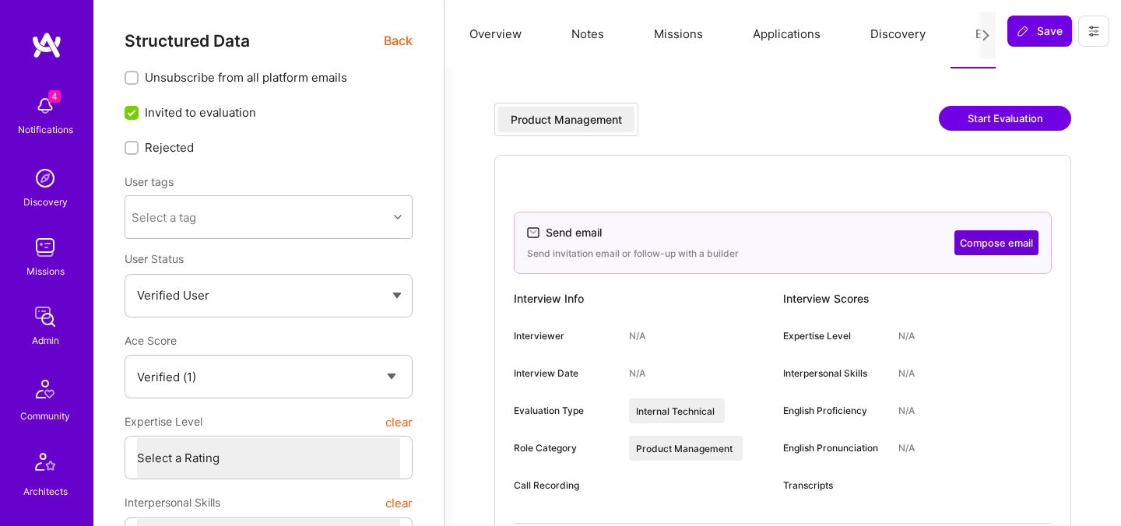
click at [994, 237] on button "Compose email" at bounding box center [996, 242] width 84 height 25
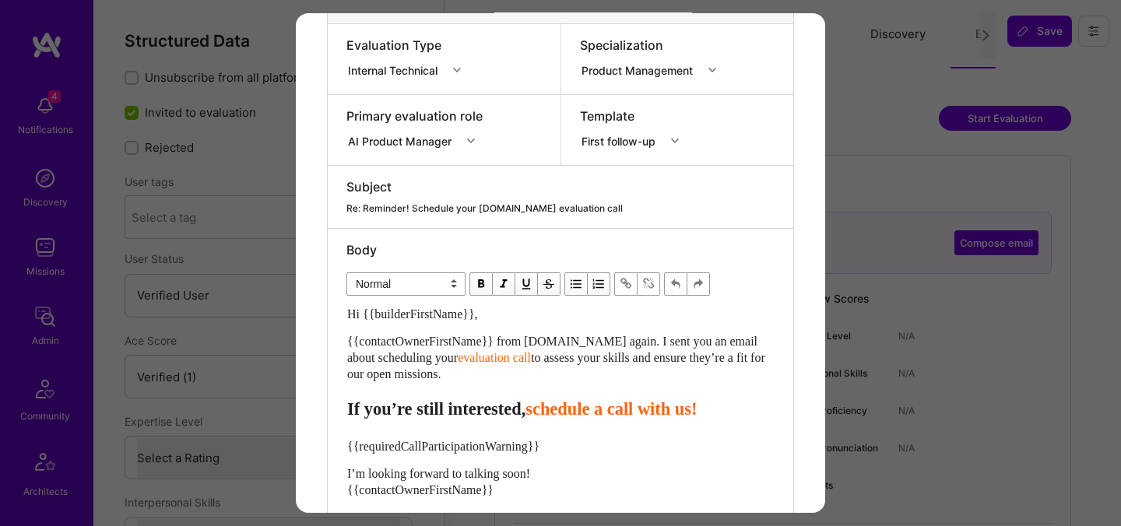
scroll to position [223, 0]
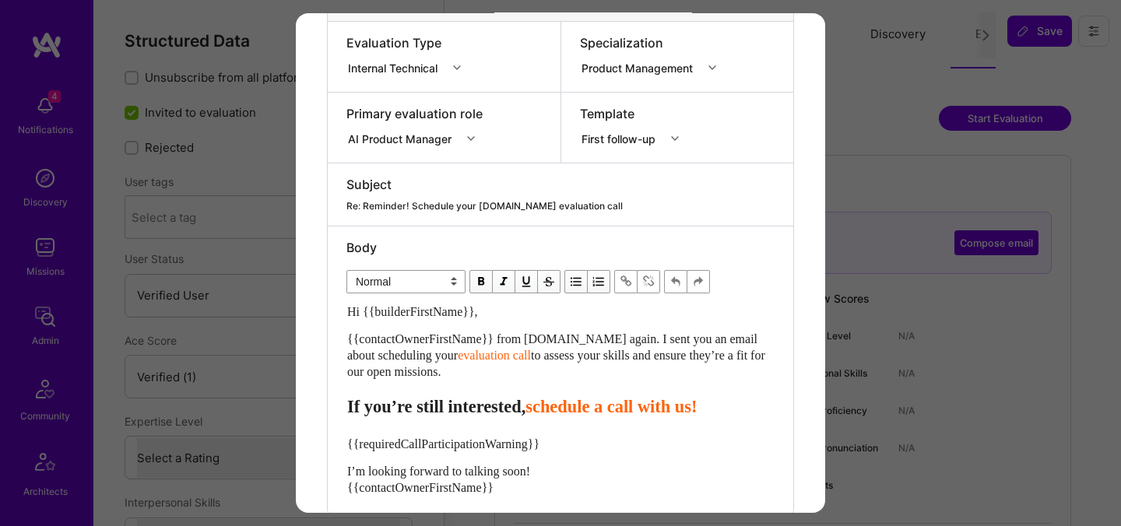
drag, startPoint x: 484, startPoint y: 374, endPoint x: 308, endPoint y: 308, distance: 187.7
click at [308, 308] on div "Send invitation to evaluation call Send invitation email or follow-up with a bu…" at bounding box center [560, 193] width 529 height 807
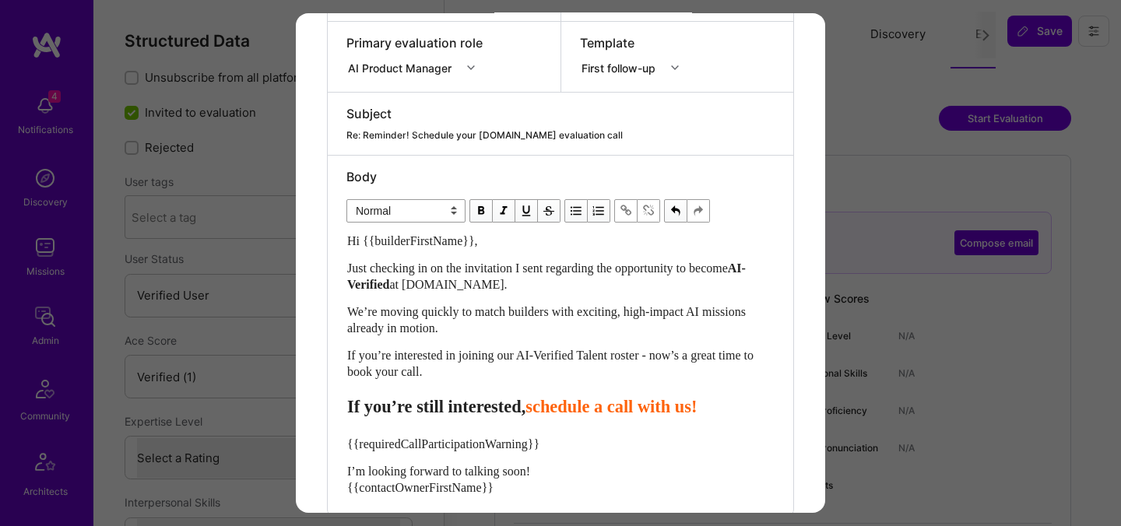
scroll to position [311, 0]
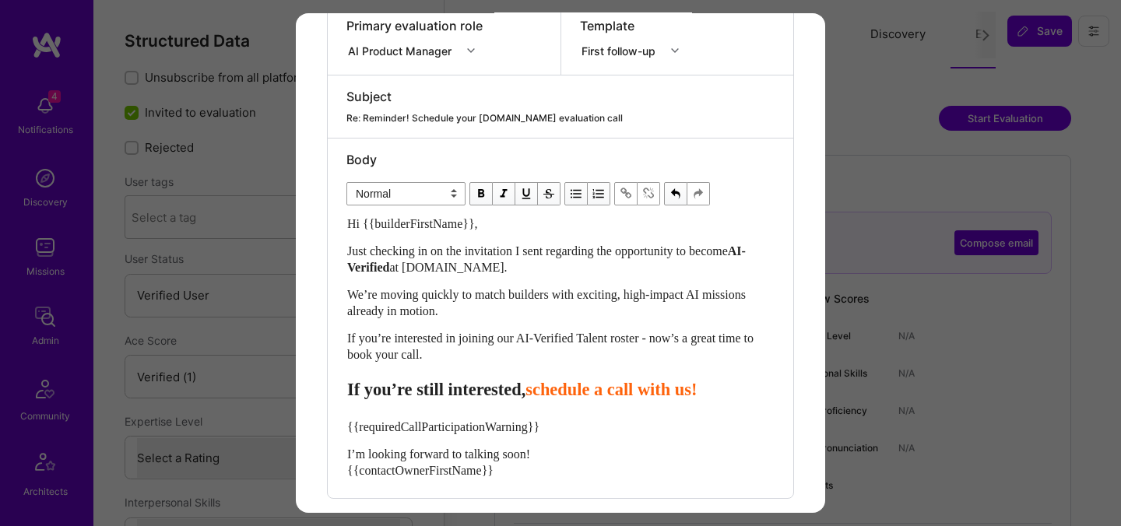
click at [575, 397] on span "schedule a call with us!" at bounding box center [610, 389] width 171 height 19
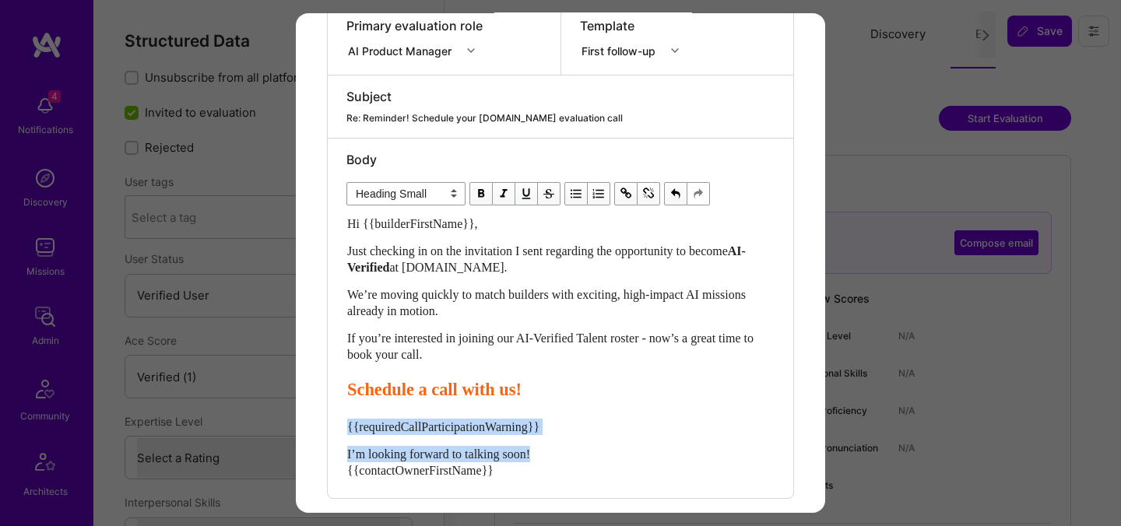
drag, startPoint x: 552, startPoint y: 451, endPoint x: 318, endPoint y: 423, distance: 235.2
click at [318, 423] on div "Send invitation to evaluation call Send invitation email or follow-up with a bu…" at bounding box center [560, 141] width 529 height 878
select select "unstyled"
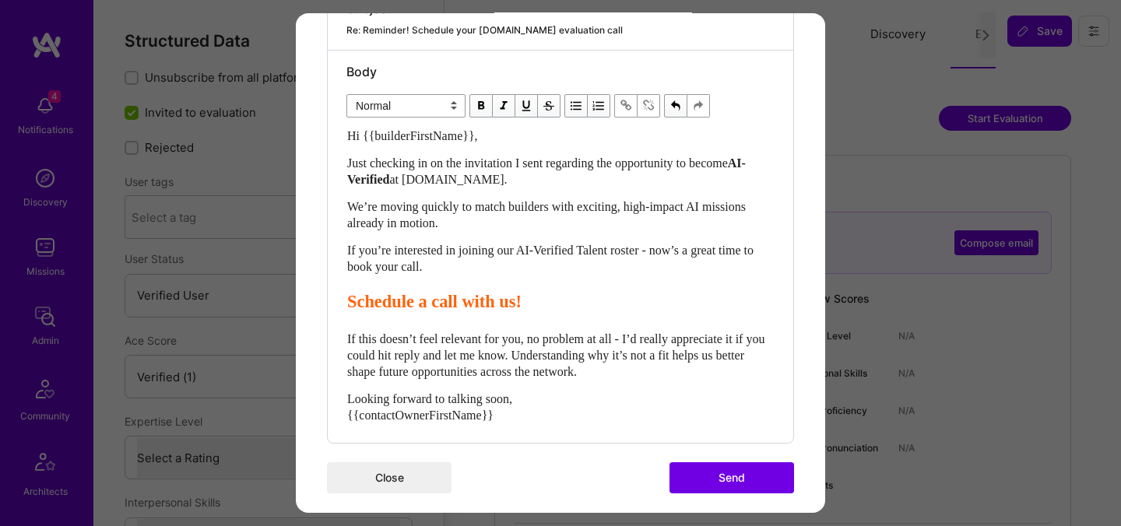
scroll to position [410, 0]
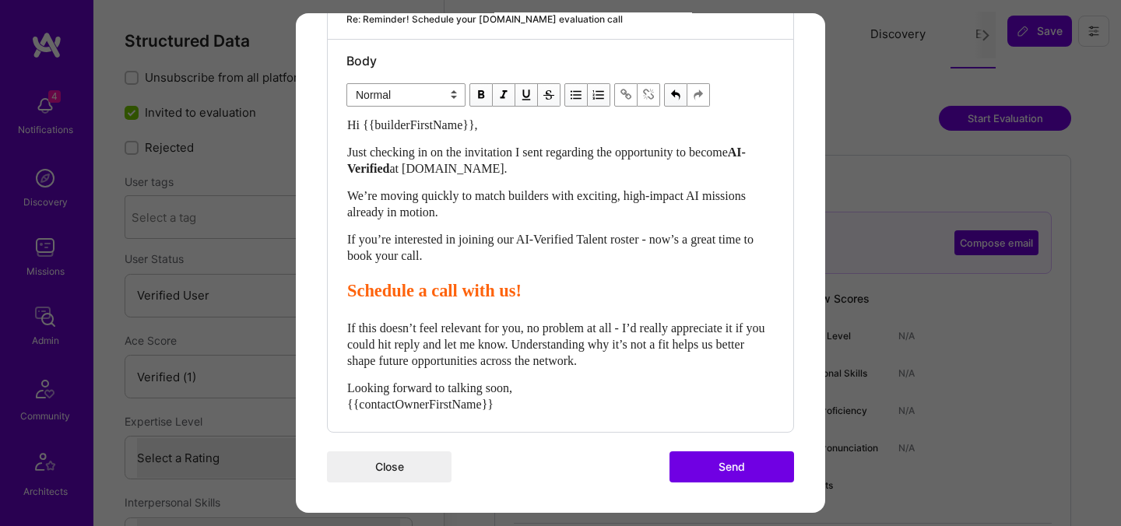
click at [553, 391] on div "Looking forward to talking soon, {{contactOwnerFirstName}}" at bounding box center [560, 396] width 427 height 33
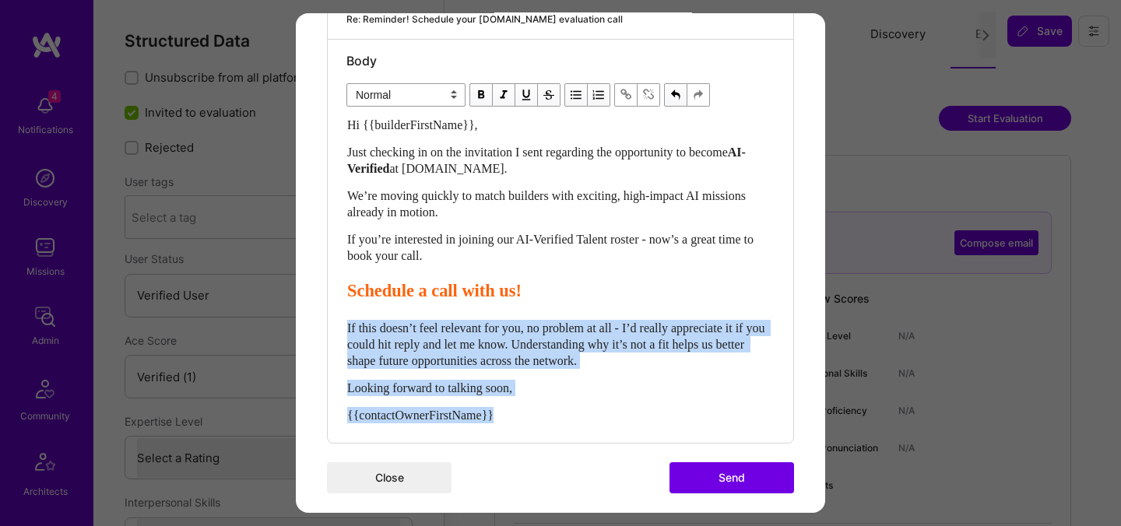
drag, startPoint x: 515, startPoint y: 414, endPoint x: 340, endPoint y: 323, distance: 197.4
click at [340, 323] on div "Body Normal Heading Large Heading Medium Heading Small Normal Hi {{builderFirst…" at bounding box center [560, 241] width 465 height 403
copy div "If this doesn’t feel relevant for you, no problem at all - I’d really appreciat…"
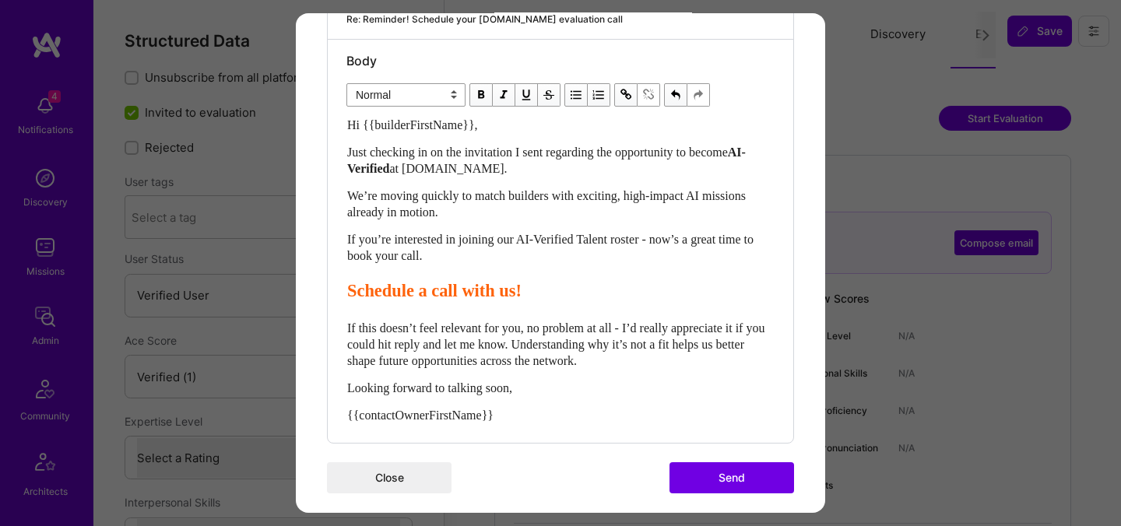
click at [736, 472] on button "Send" at bounding box center [731, 477] width 125 height 31
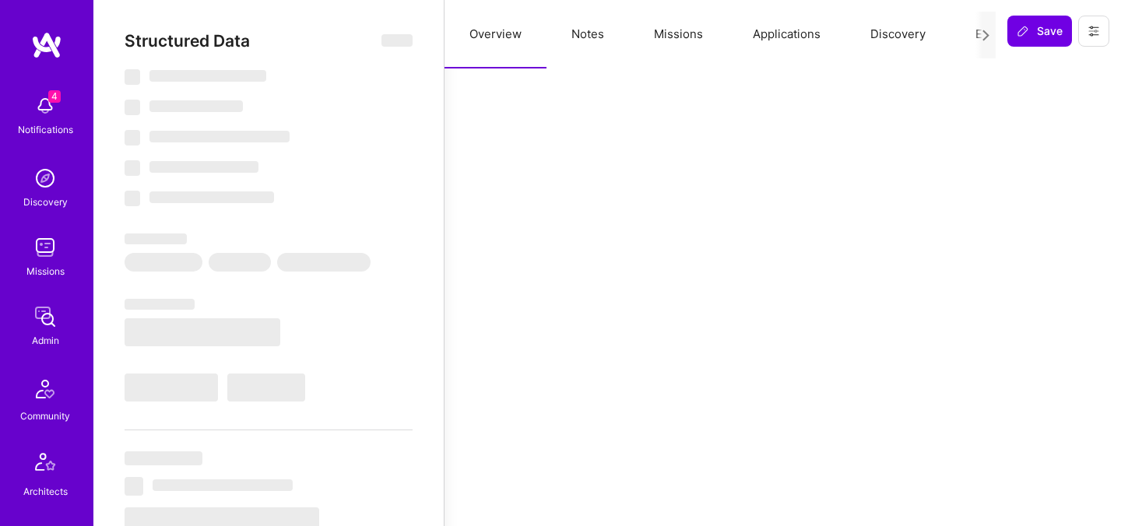
click at [967, 33] on button "Evaluation" at bounding box center [1003, 34] width 107 height 69
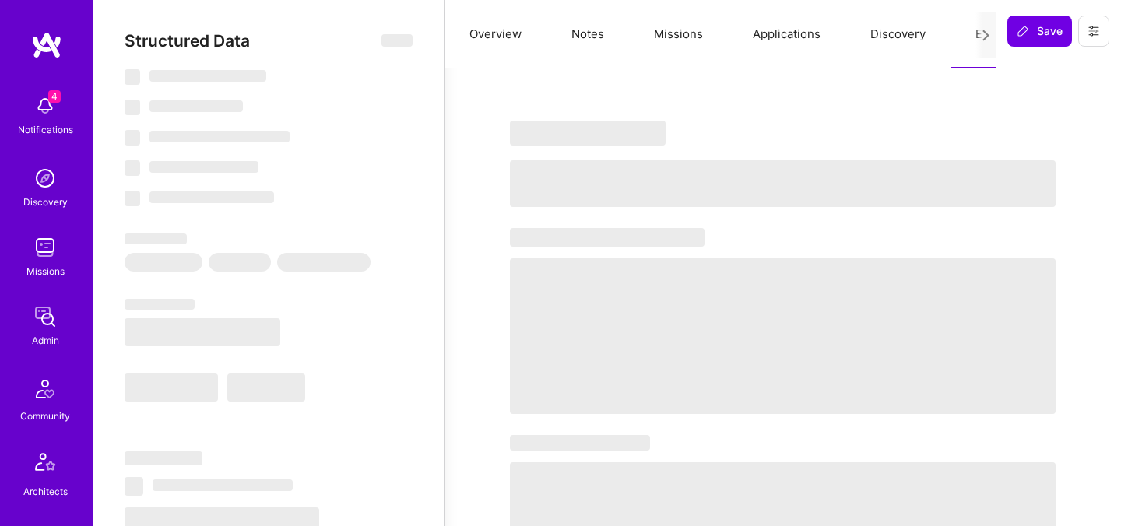
select select "Right Now"
select select "5"
select select "7"
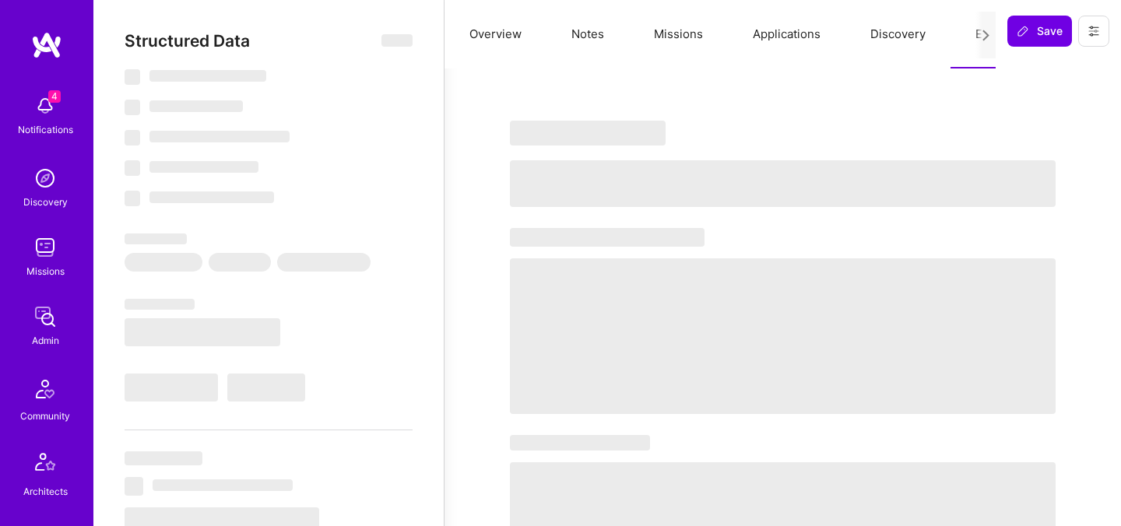
select select "US"
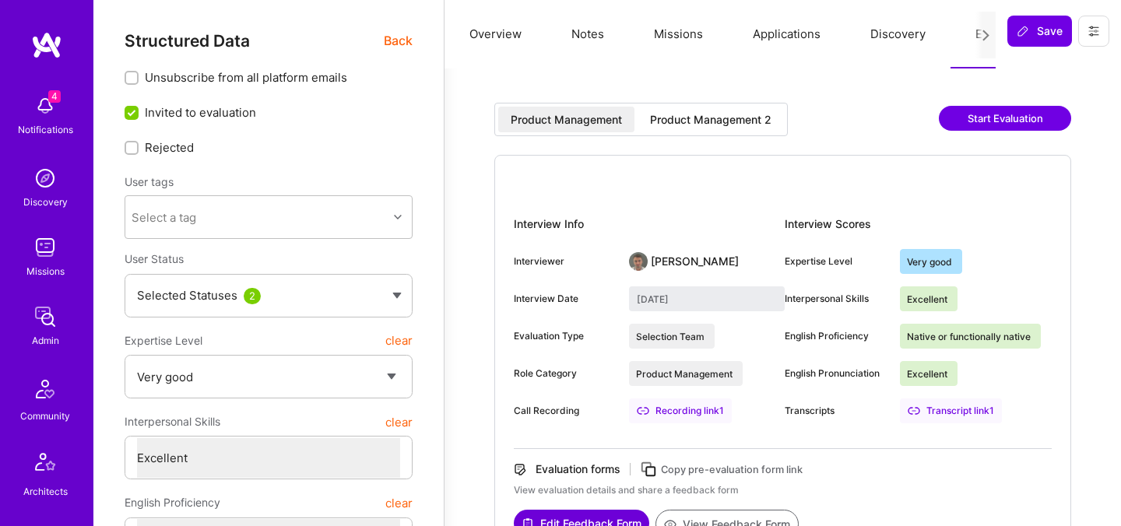
click at [732, 121] on div "Product Management 2" at bounding box center [710, 120] width 121 height 16
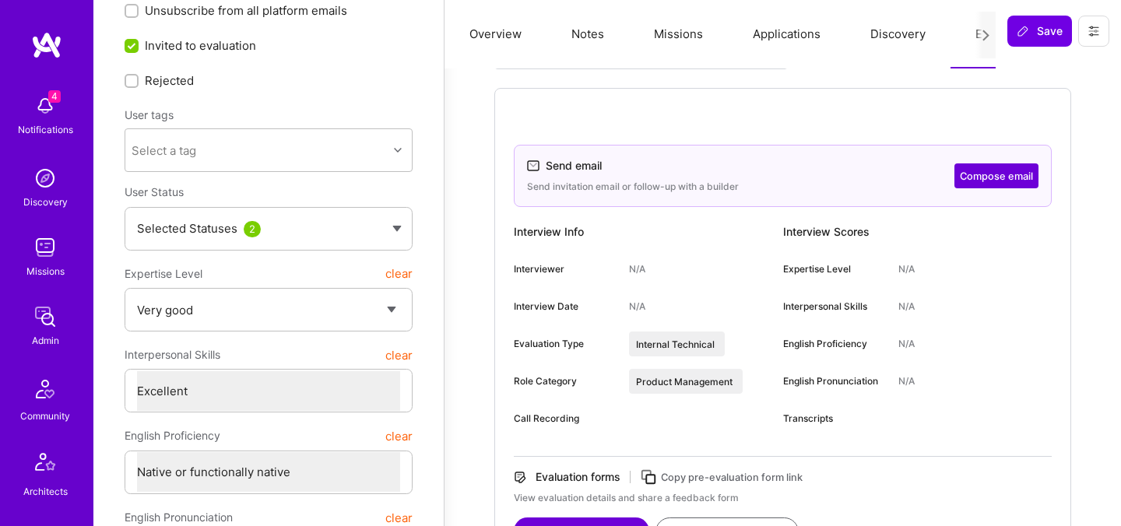
scroll to position [100, 0]
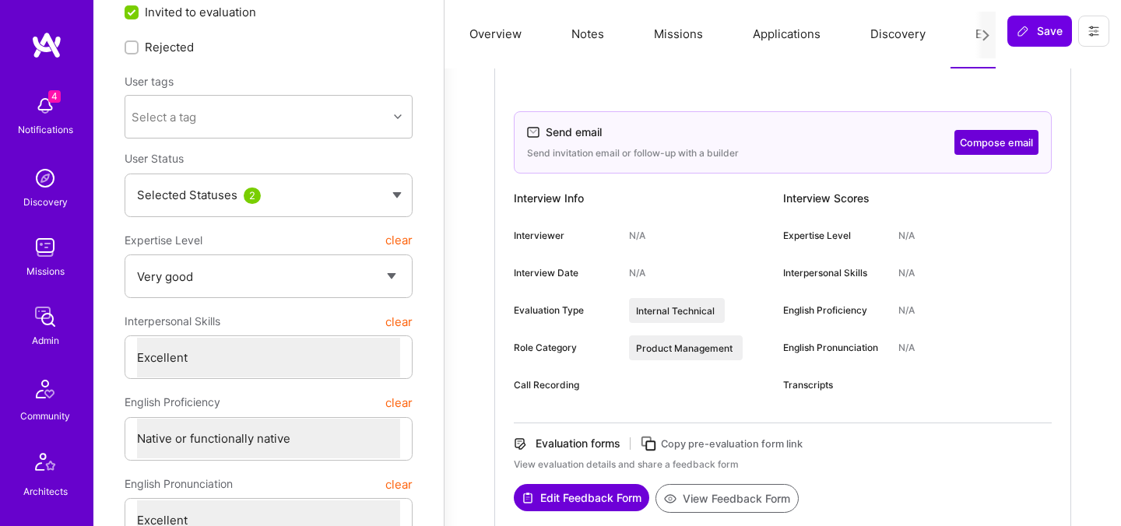
click at [967, 145] on button "Compose email" at bounding box center [996, 142] width 84 height 25
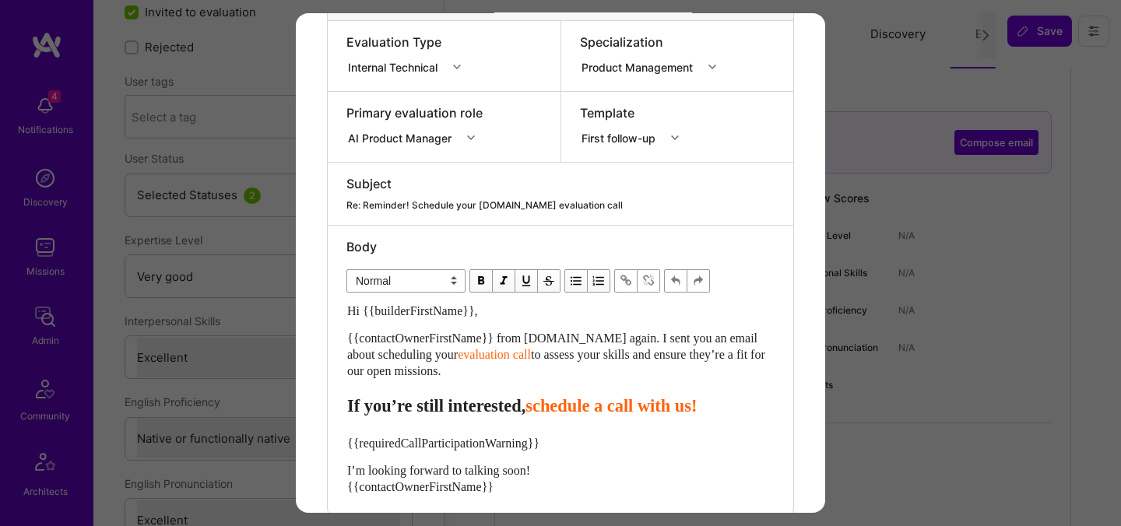
scroll to position [307, 0]
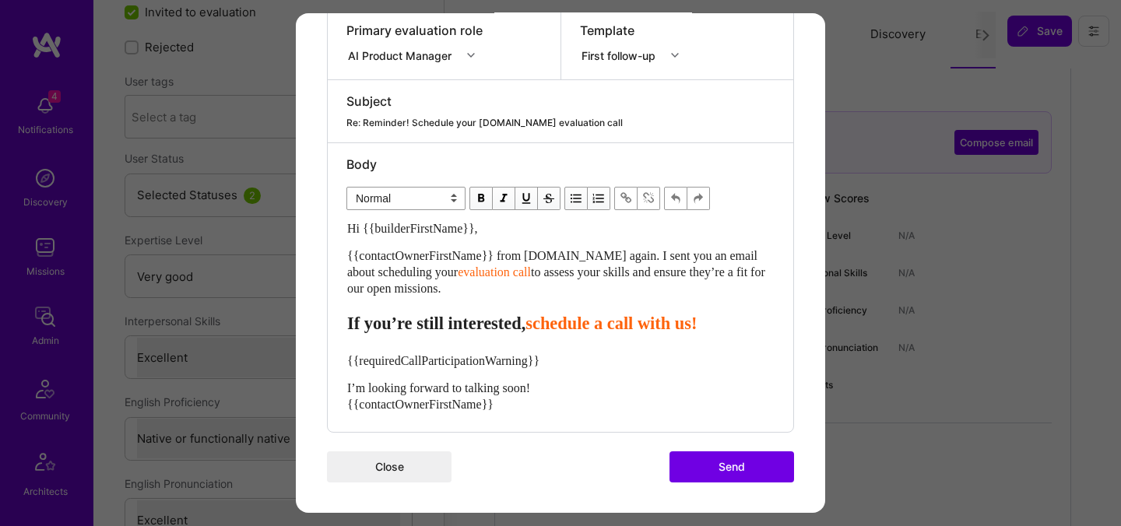
drag, startPoint x: 473, startPoint y: 290, endPoint x: 332, endPoint y: 231, distance: 153.5
click at [332, 231] on div "Body Normal Heading Large Heading Medium Heading Small Normal Hi {{builderFirst…" at bounding box center [560, 287] width 465 height 289
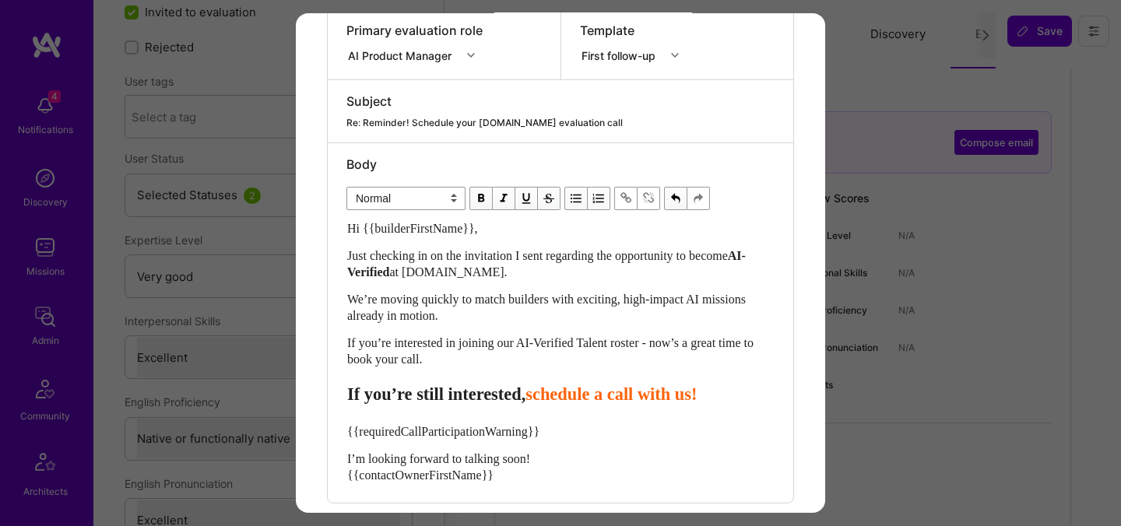
click at [572, 399] on span "schedule a call with us!" at bounding box center [610, 394] width 171 height 19
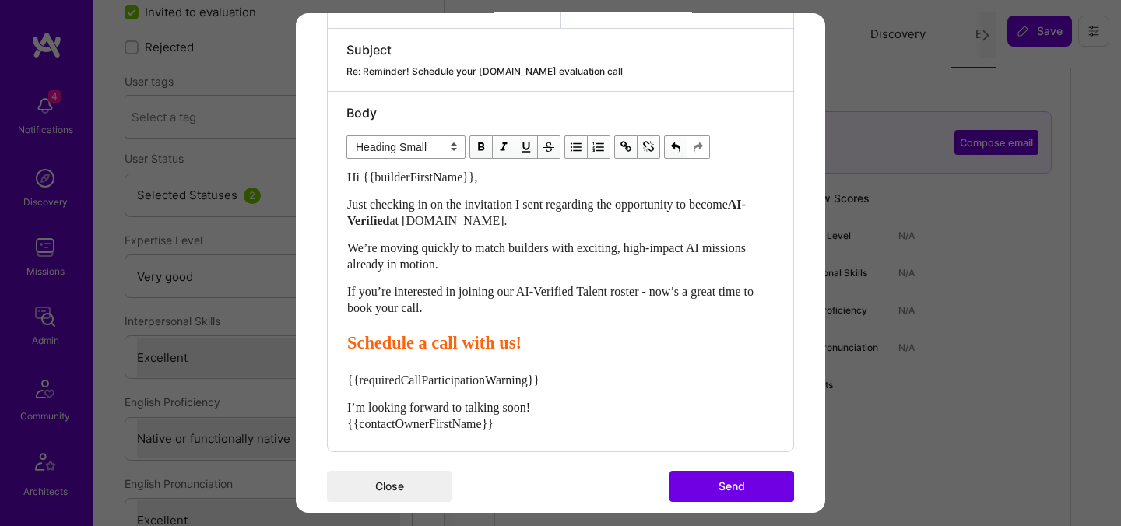
scroll to position [378, 0]
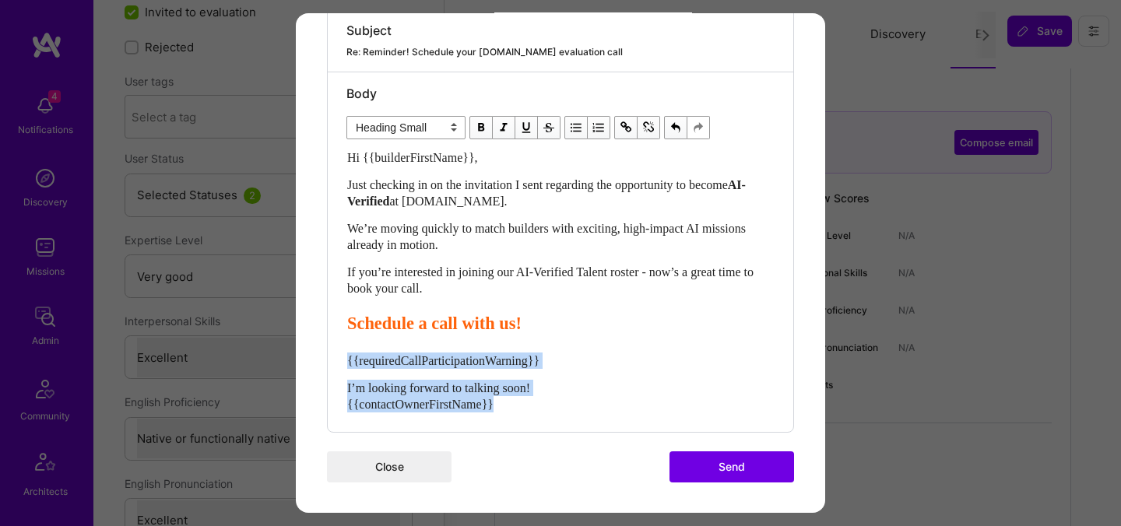
drag, startPoint x: 530, startPoint y: 410, endPoint x: 332, endPoint y: 364, distance: 203.9
click at [332, 364] on div "Body Normal Heading Large Heading Medium Heading Small Heading Small Hi {{build…" at bounding box center [560, 252] width 465 height 360
select select "unstyled"
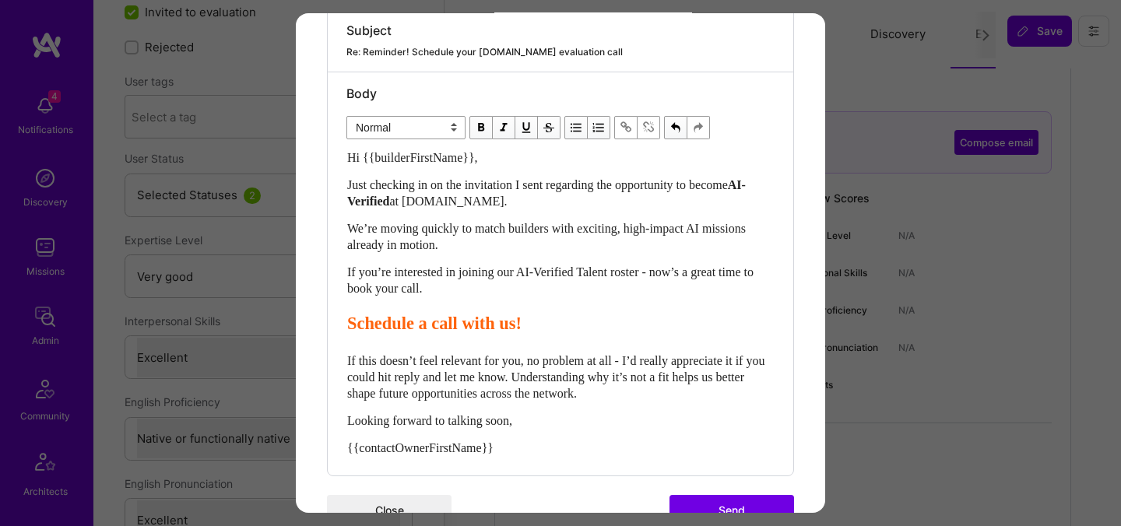
click at [732, 511] on button "Send" at bounding box center [731, 510] width 125 height 31
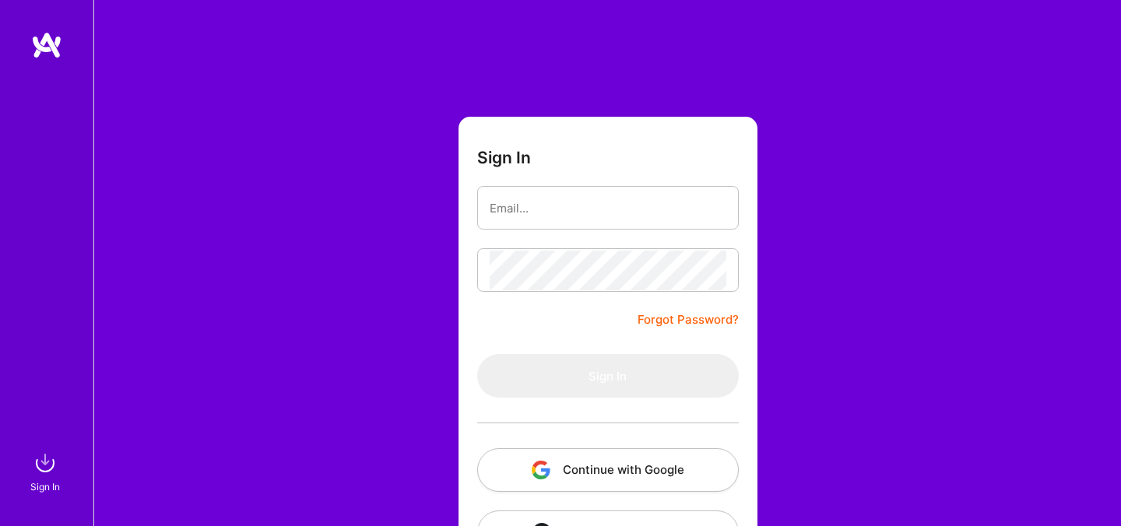
click at [578, 479] on button "Continue with Google" at bounding box center [608, 470] width 262 height 44
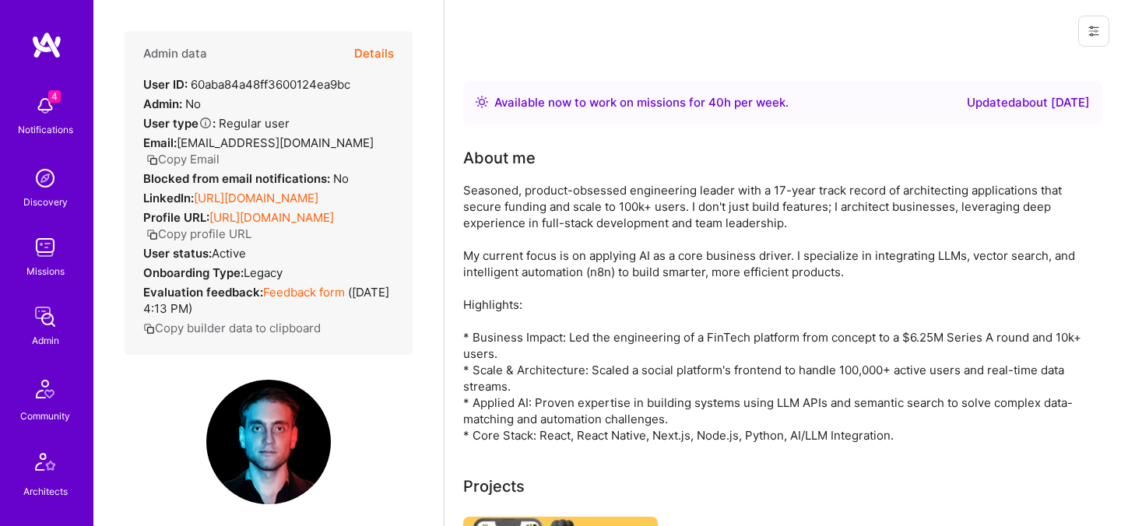
click at [371, 47] on button "Details" at bounding box center [374, 53] width 40 height 45
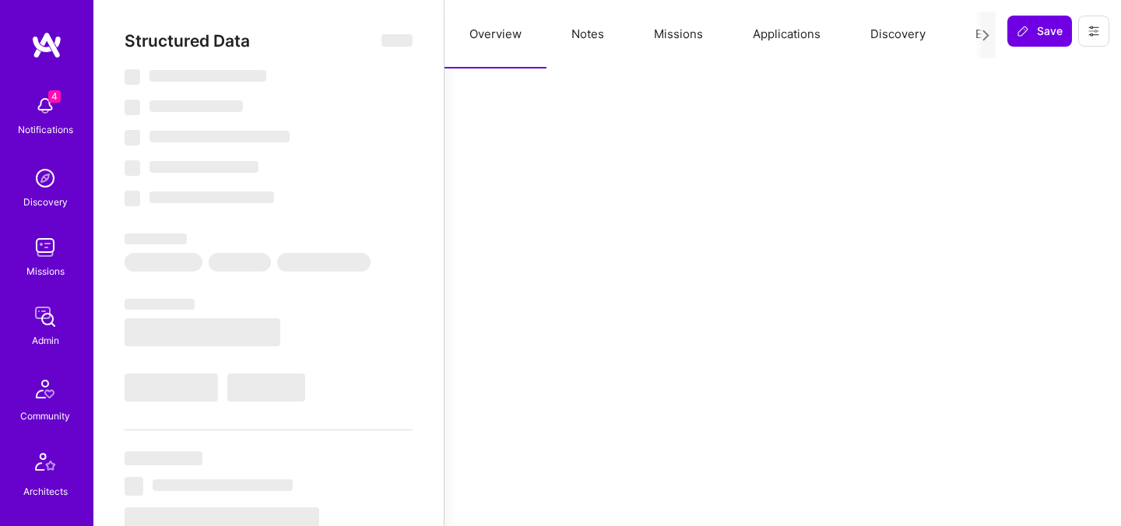
click at [971, 40] on button "Evaluation" at bounding box center [1003, 34] width 107 height 69
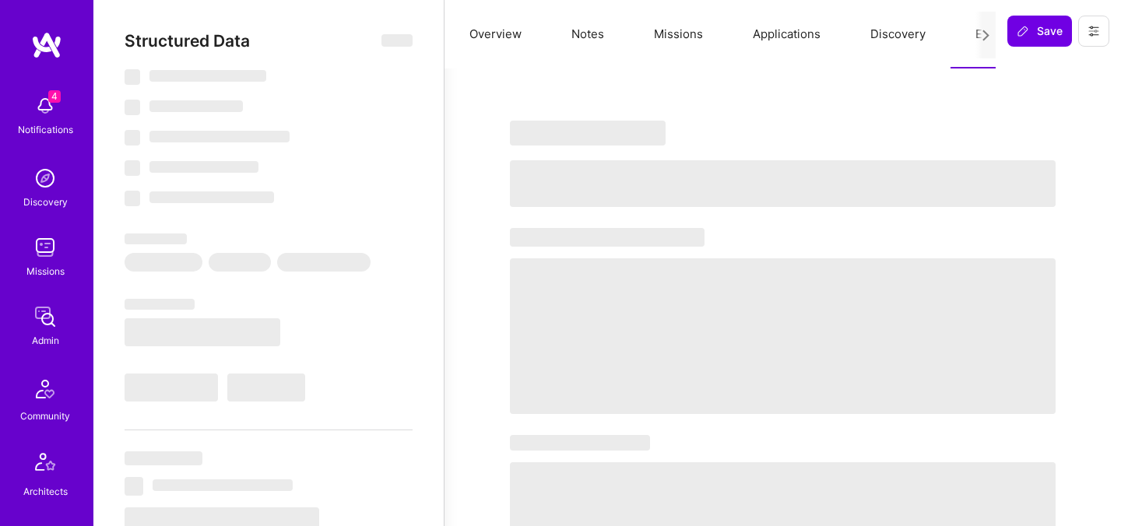
select select "Right Now"
select select "5"
select select "4"
select select "7"
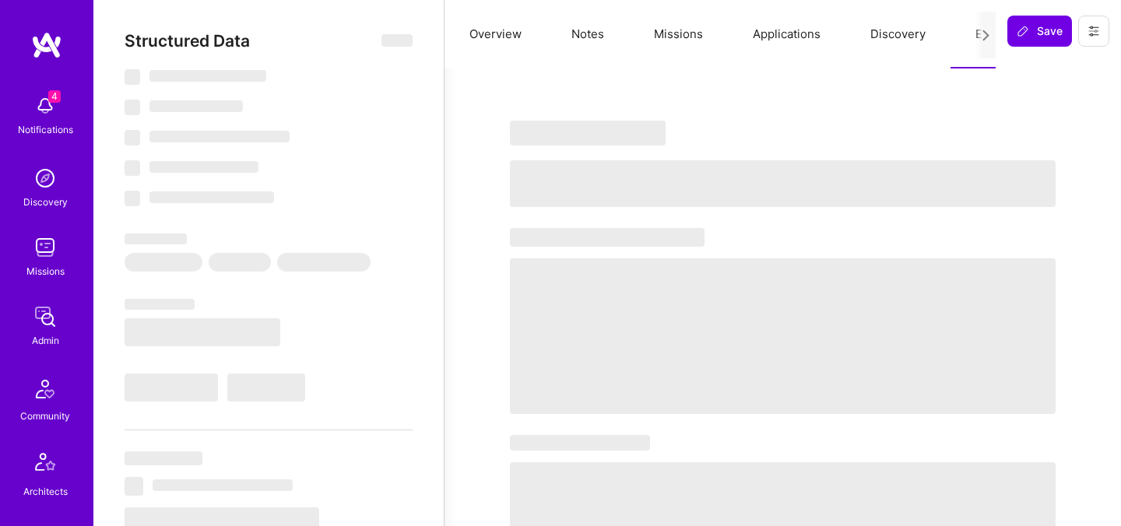
select select "DE"
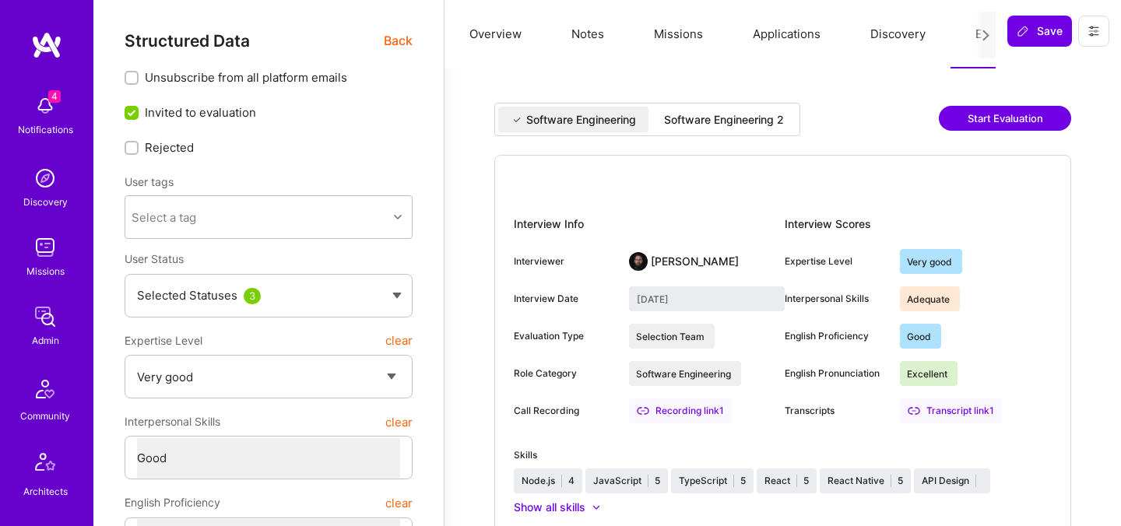
click at [698, 128] on div "Software Engineering 2" at bounding box center [724, 120] width 145 height 26
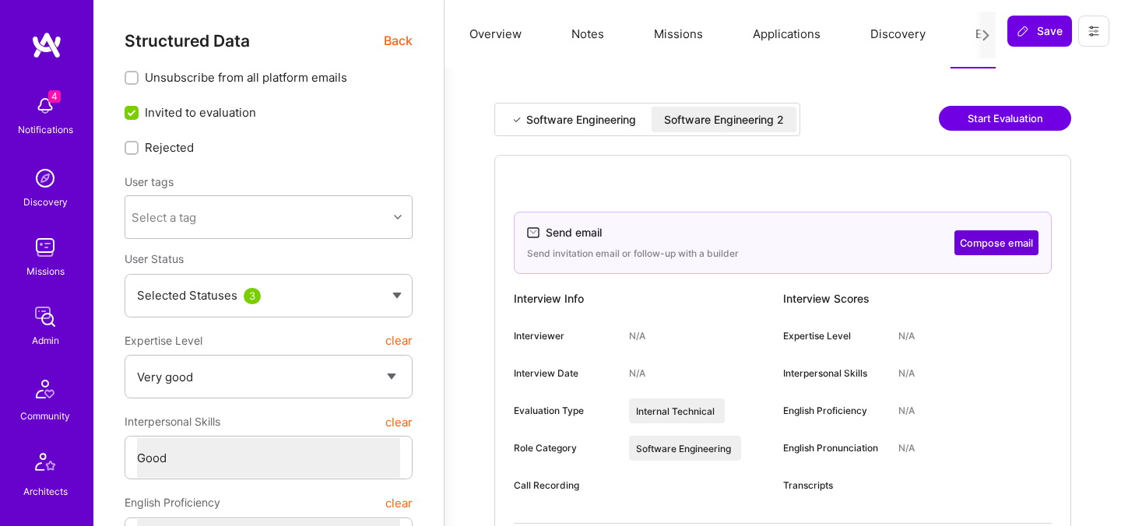
click at [1010, 248] on button "Compose email" at bounding box center [996, 242] width 84 height 25
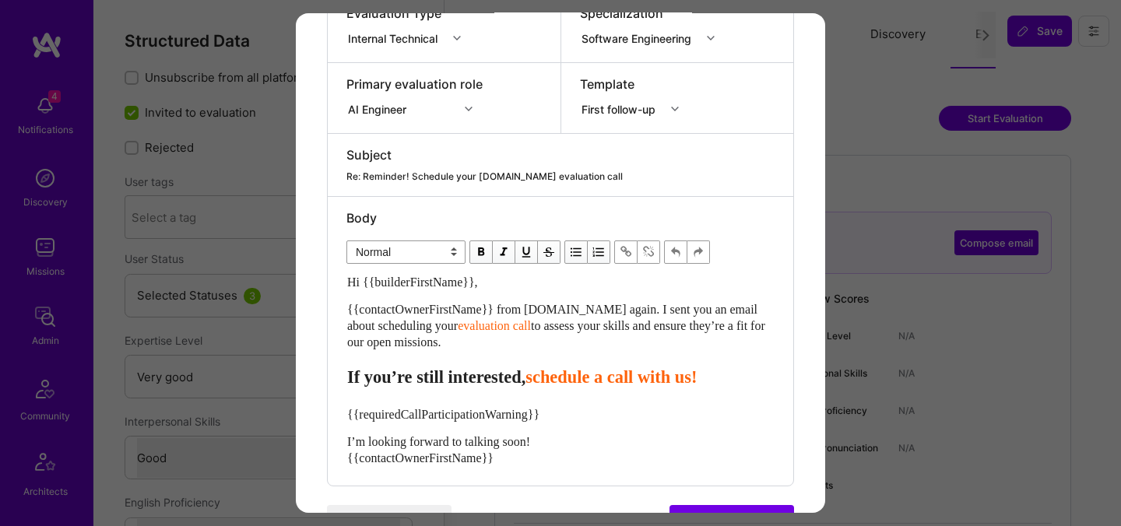
scroll to position [256, 0]
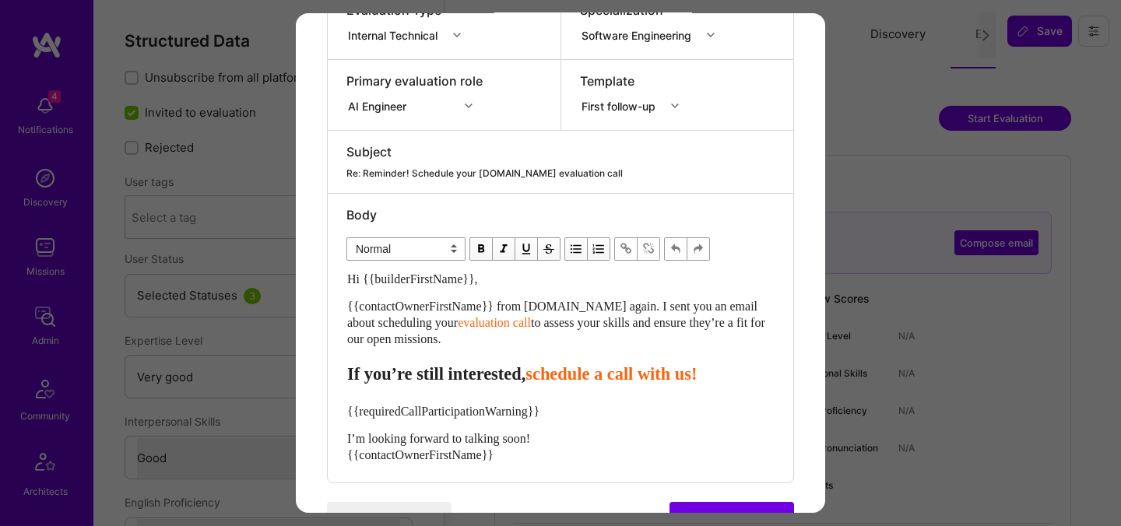
drag, startPoint x: 494, startPoint y: 340, endPoint x: 335, endPoint y: 281, distance: 169.5
click at [335, 281] on div "Body Normal Heading Large Heading Medium Heading Small Normal Hi {{builderFirst…" at bounding box center [560, 338] width 465 height 289
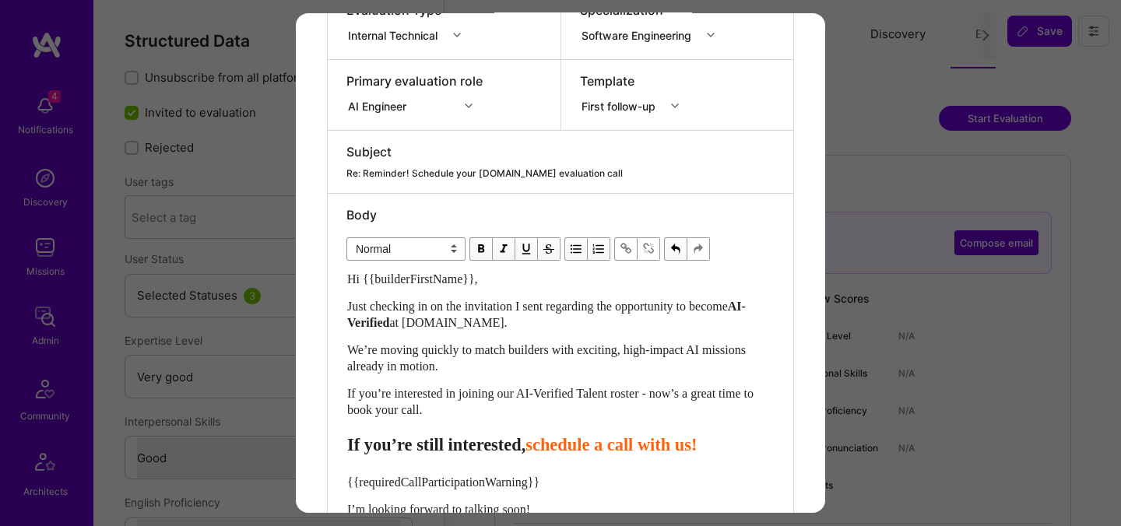
click at [578, 442] on span "schedule a call with us!" at bounding box center [610, 444] width 171 height 19
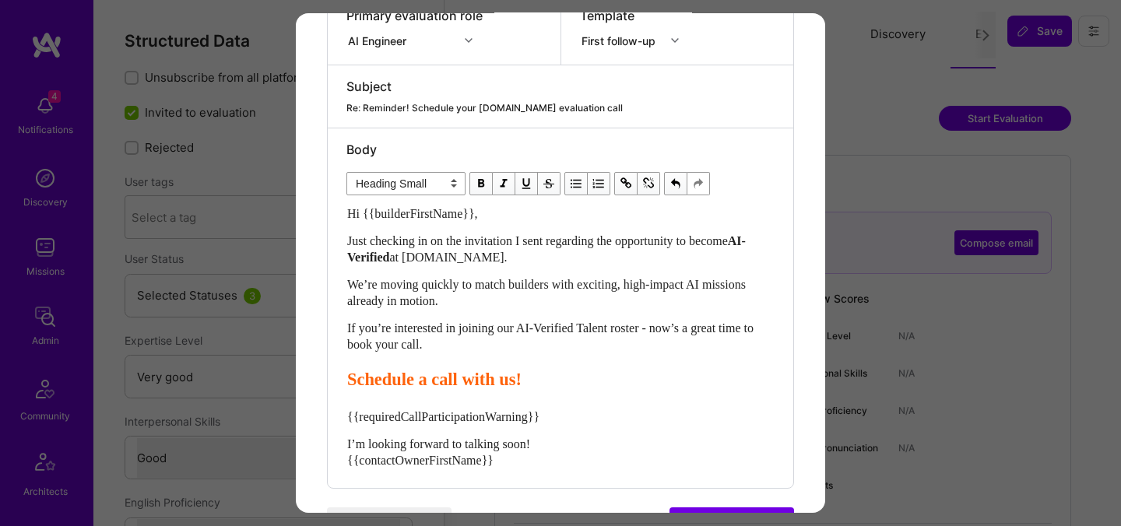
scroll to position [378, 0]
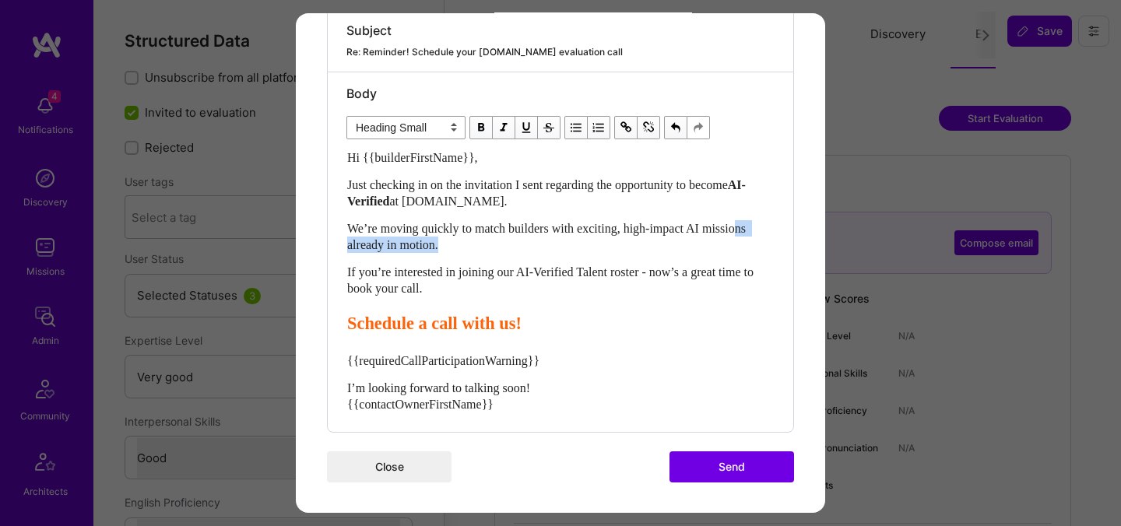
click at [384, 251] on div "Hi {{builderFirstName}}, Just checking in on the invitation I sent regarding th…" at bounding box center [560, 280] width 427 height 263
select select "unstyled"
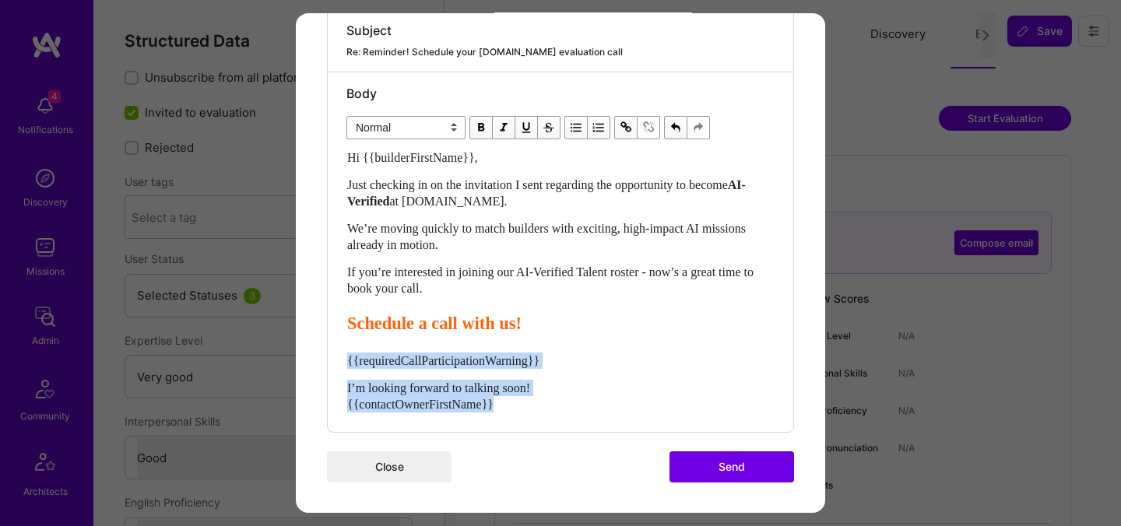
drag, startPoint x: 523, startPoint y: 406, endPoint x: 336, endPoint y: 361, distance: 192.2
click at [336, 361] on div "Body Normal Heading Large Heading Medium Heading Small Normal Hi {{builderFirst…" at bounding box center [560, 252] width 465 height 360
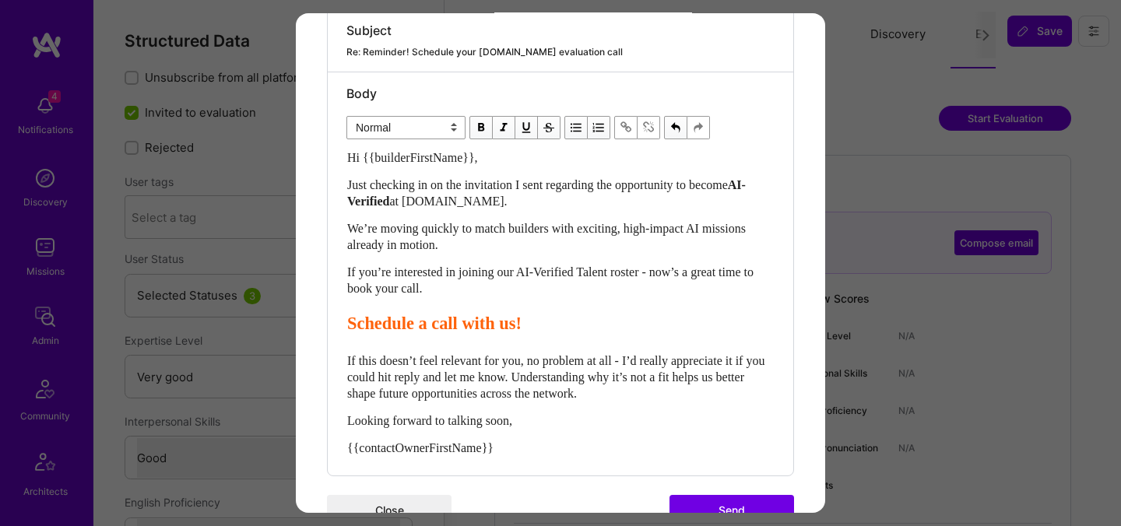
click at [715, 499] on button "Send" at bounding box center [731, 510] width 125 height 31
